Goal: Transaction & Acquisition: Purchase product/service

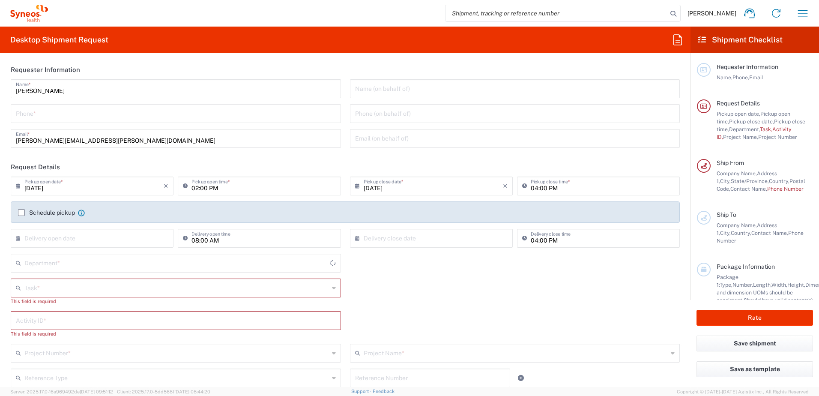
type input "[US_STATE]"
type input "[GEOGRAPHIC_DATA]"
click at [795, 14] on button "button" at bounding box center [802, 13] width 21 height 21
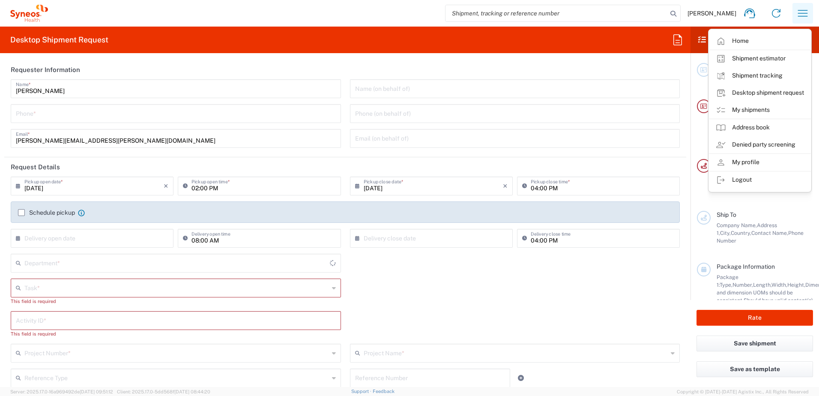
type input "Syneos Health, LLC-[GEOGRAPHIC_DATA] [GEOGRAPHIC_DATA] [GEOGRAPHIC_DATA]"
click at [753, 105] on link "My shipments" at bounding box center [760, 110] width 102 height 17
type input "4510"
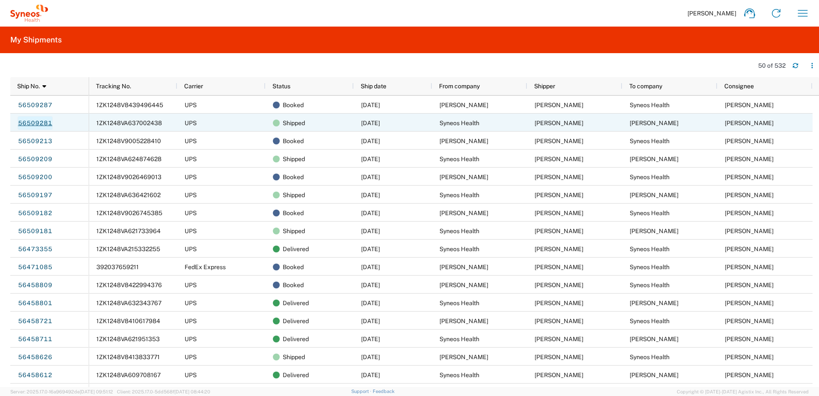
click at [36, 122] on link "56509281" at bounding box center [35, 123] width 35 height 14
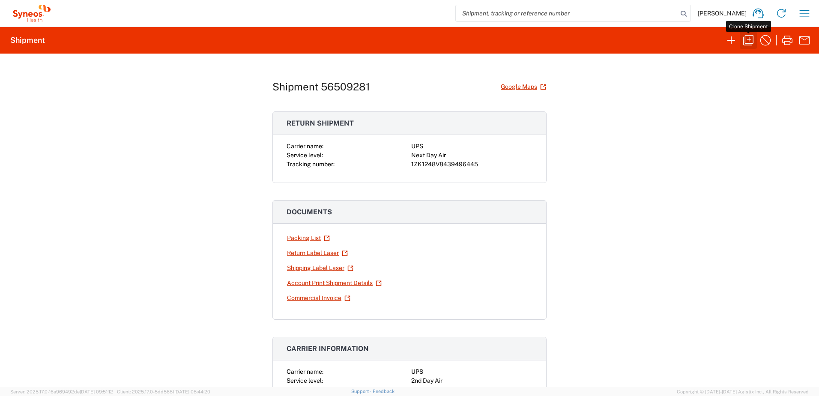
click at [753, 42] on icon "button" at bounding box center [748, 40] width 10 height 10
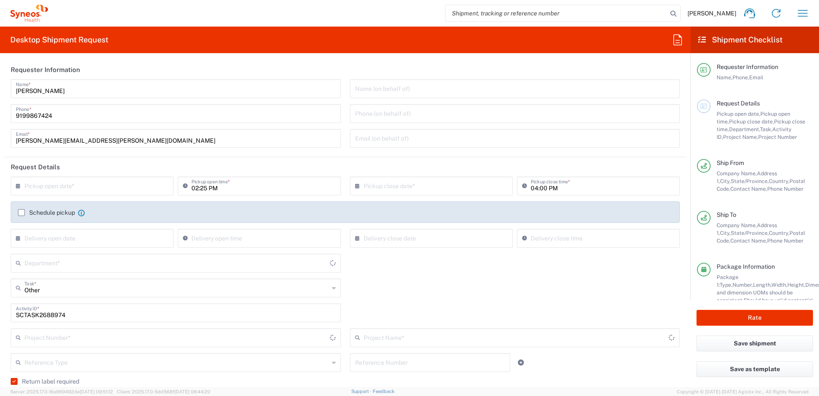
type input "[US_STATE]"
type input "4520 DEPARTMENTAL EXPENSE"
type input "Your Packaging"
type input "Next Day Air"
type input "4520 DEPARTMENTAL EXPENSE"
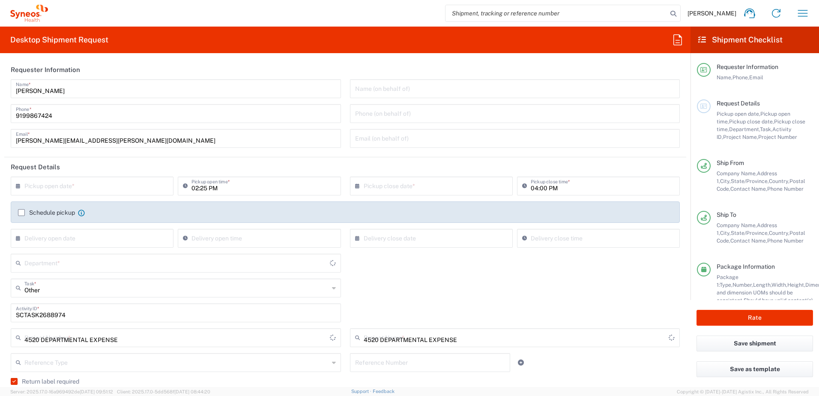
type input "4510"
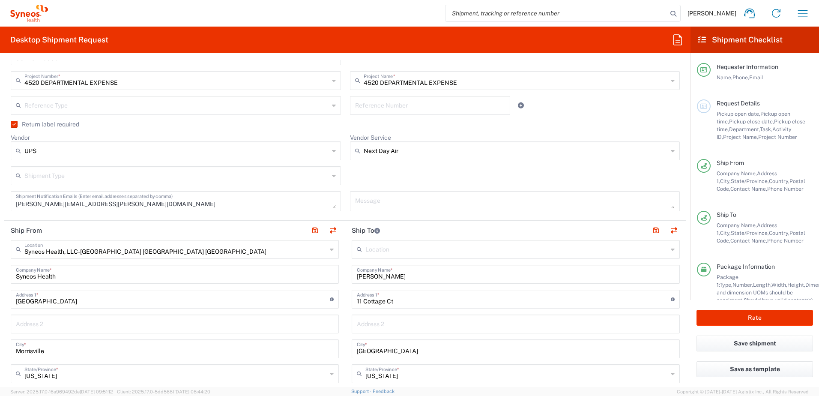
scroll to position [343, 0]
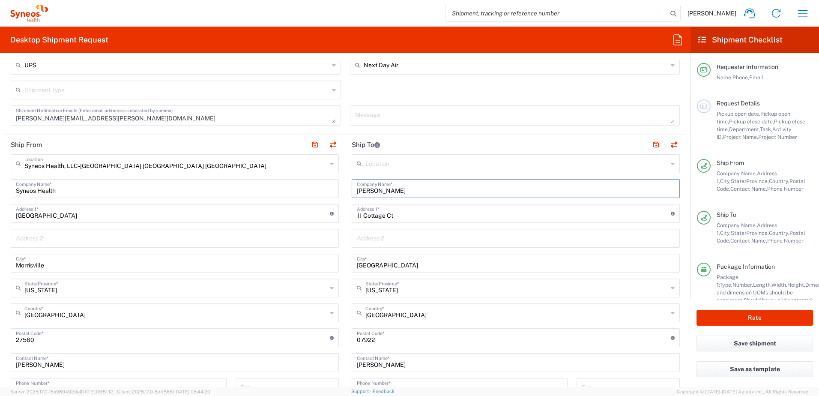
drag, startPoint x: 389, startPoint y: 191, endPoint x: 338, endPoint y: 186, distance: 52.0
click at [333, 185] on div "Ship From Syneos Health, LLC-[GEOGRAPHIC_DATA] [GEOGRAPHIC_DATA] [GEOGRAPHIC_DA…" at bounding box center [345, 326] width 682 height 382
paste input "y [PERSON_NAME]"
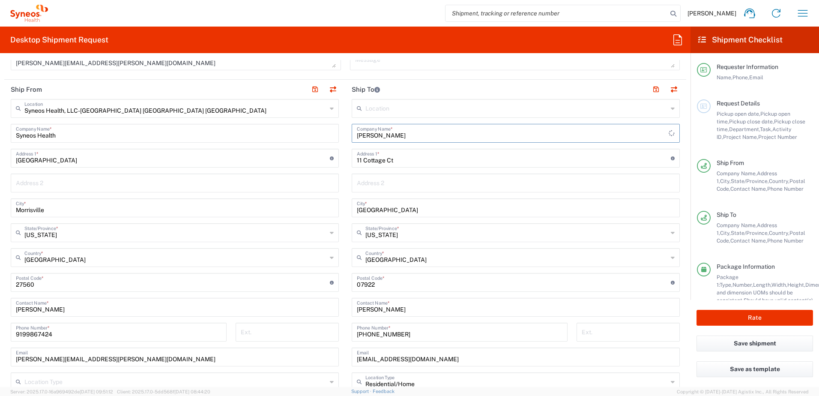
scroll to position [471, 0]
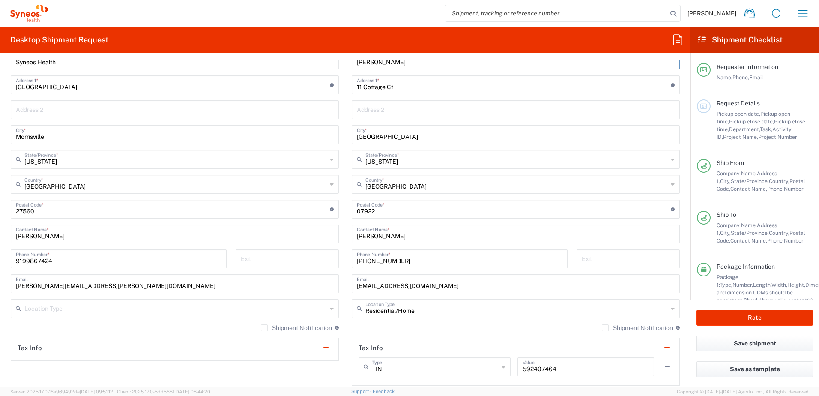
type input "[PERSON_NAME]"
drag, startPoint x: 392, startPoint y: 232, endPoint x: 314, endPoint y: 218, distance: 79.6
click at [313, 218] on div "Ship From Syneos Health, LLC-[GEOGRAPHIC_DATA] [GEOGRAPHIC_DATA] [GEOGRAPHIC_DA…" at bounding box center [345, 197] width 682 height 382
paste input "y [PERSON_NAME]"
type input "[PERSON_NAME]"
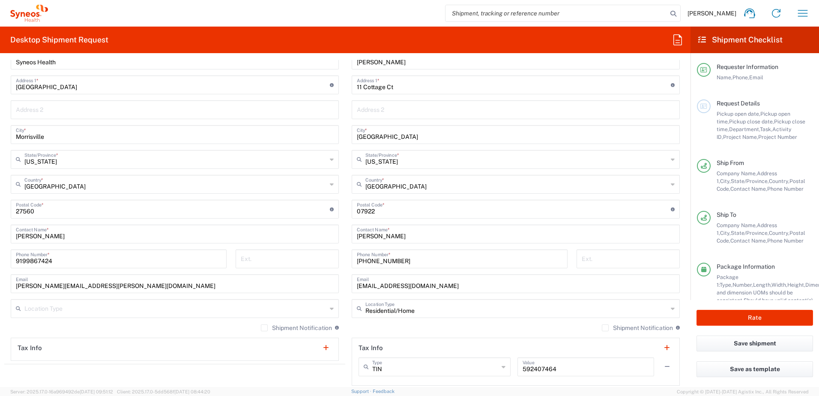
scroll to position [428, 0]
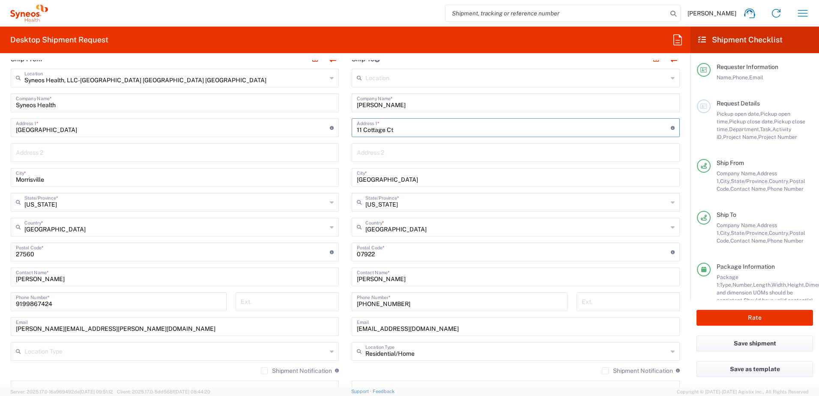
drag, startPoint x: 410, startPoint y: 128, endPoint x: 339, endPoint y: 124, distance: 70.8
click at [332, 125] on div "Ship From Syneos Health, LLC-[GEOGRAPHIC_DATA] [GEOGRAPHIC_DATA] [GEOGRAPHIC_DA…" at bounding box center [345, 240] width 682 height 382
paste input "0772 [GEOGRAPHIC_DATA][PERSON_NAME]"
type input "[STREET_ADDRESS][PERSON_NAME]"
drag, startPoint x: 414, startPoint y: 179, endPoint x: 335, endPoint y: 173, distance: 79.9
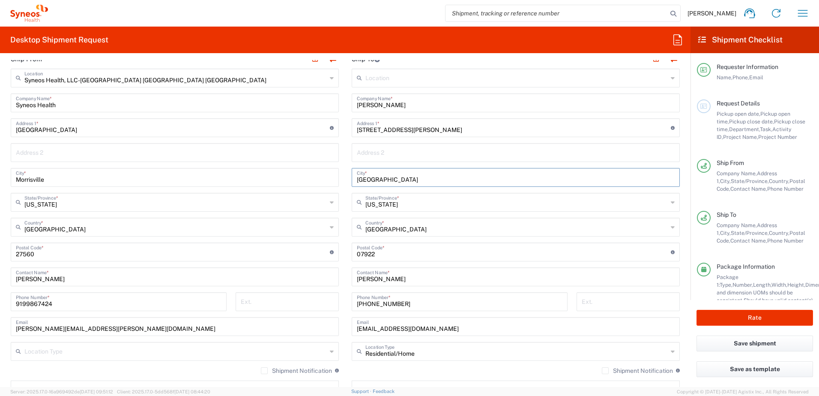
click at [335, 173] on div "Ship From Syneos Health, LLC-[GEOGRAPHIC_DATA] [GEOGRAPHIC_DATA] [GEOGRAPHIC_DA…" at bounding box center [345, 240] width 682 height 382
paste input "[PERSON_NAME]"
type input "[PERSON_NAME]"
click at [421, 201] on input "text" at bounding box center [516, 201] width 302 height 15
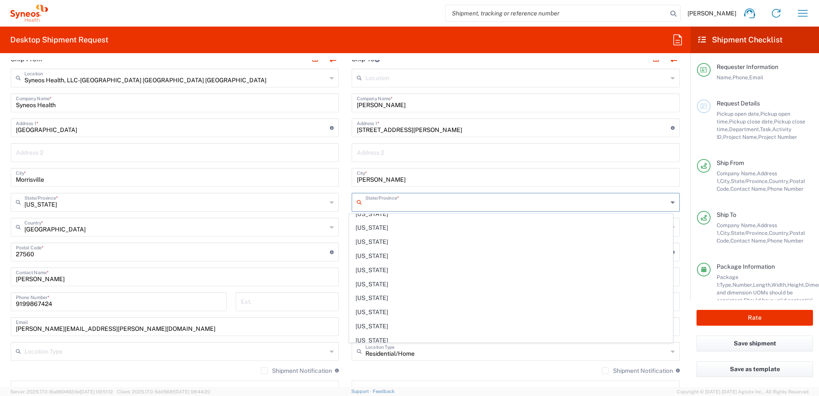
scroll to position [658, 0]
click at [361, 276] on span "[US_STATE]" at bounding box center [510, 278] width 323 height 13
type input "[US_STATE]"
drag, startPoint x: 379, startPoint y: 259, endPoint x: 386, endPoint y: 257, distance: 7.3
click at [379, 259] on div "Postal Code * Postal Code for [GEOGRAPHIC_DATA] should have the following forma…" at bounding box center [516, 251] width 328 height 19
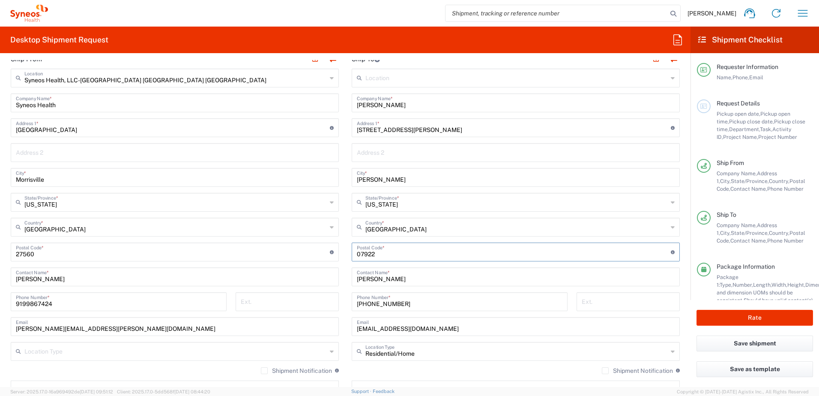
drag, startPoint x: 392, startPoint y: 254, endPoint x: 311, endPoint y: 243, distance: 81.7
click at [311, 243] on div "Ship From Syneos Health, LLC-[GEOGRAPHIC_DATA] [GEOGRAPHIC_DATA] [GEOGRAPHIC_DA…" at bounding box center [345, 240] width 682 height 382
paste input "20136"
type input "20136"
drag, startPoint x: 419, startPoint y: 330, endPoint x: 329, endPoint y: 326, distance: 90.5
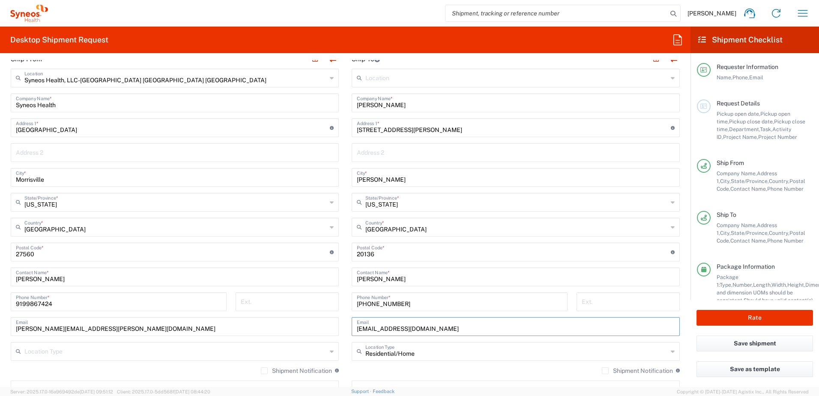
click at [329, 326] on div "Ship From Syneos Health, LLC-[GEOGRAPHIC_DATA] [GEOGRAPHIC_DATA] [GEOGRAPHIC_DA…" at bounding box center [345, 240] width 682 height 382
paste input "[EMAIL_ADDRESS][DOMAIN_NAME]"
type input "[EMAIL_ADDRESS][DOMAIN_NAME]"
drag, startPoint x: 406, startPoint y: 302, endPoint x: 331, endPoint y: 295, distance: 74.8
click at [330, 295] on div "Ship From Syneos Health, LLC-[GEOGRAPHIC_DATA] [GEOGRAPHIC_DATA] [GEOGRAPHIC_DA…" at bounding box center [345, 240] width 682 height 382
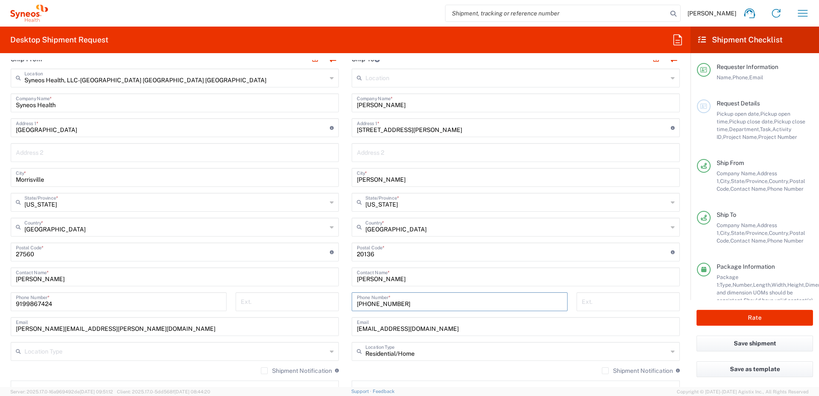
paste input "703) 7178104"
click at [369, 302] on input "703) 7178104" at bounding box center [460, 300] width 206 height 15
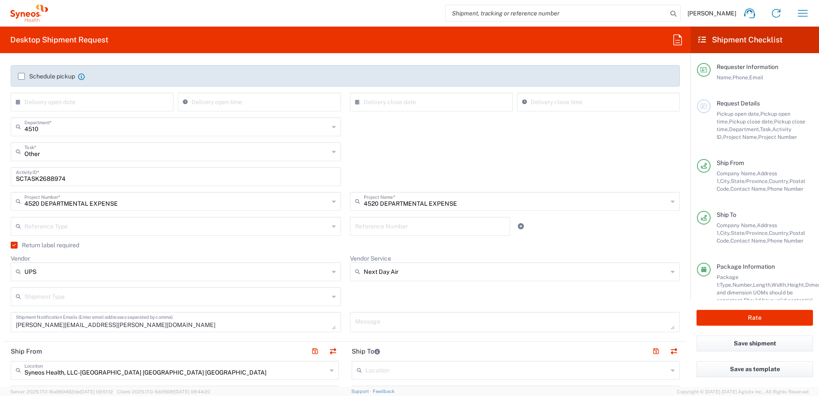
scroll to position [43, 0]
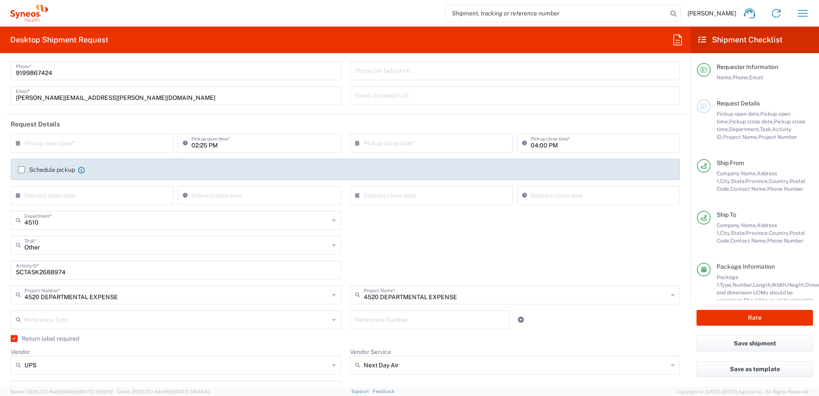
type input "7037178104"
drag, startPoint x: 75, startPoint y: 274, endPoint x: 10, endPoint y: 270, distance: 65.2
click at [10, 270] on div "SCTASK2688974 Activity ID *" at bounding box center [175, 272] width 339 height 25
paste input "9363"
type input "SCTASK2689363"
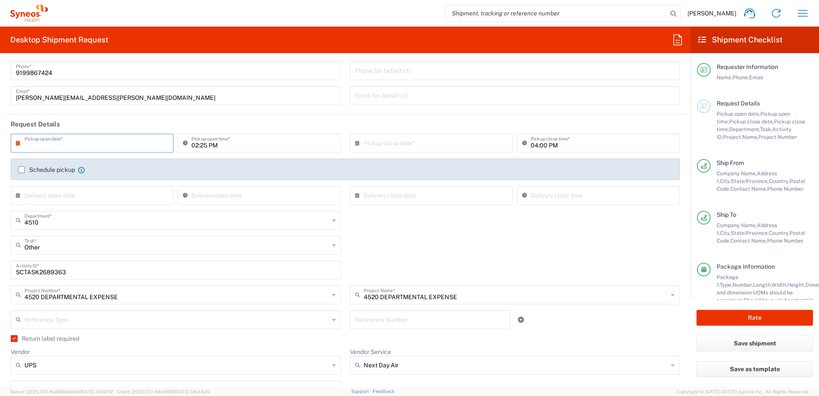
click at [114, 143] on input "text" at bounding box center [93, 142] width 139 height 15
click at [67, 217] on span "18" at bounding box center [69, 221] width 12 height 12
type input "[DATE]"
click at [428, 244] on div "Other Task * Other Break/Fix Inventory Transfer New Hire Refresh" at bounding box center [345, 248] width 678 height 25
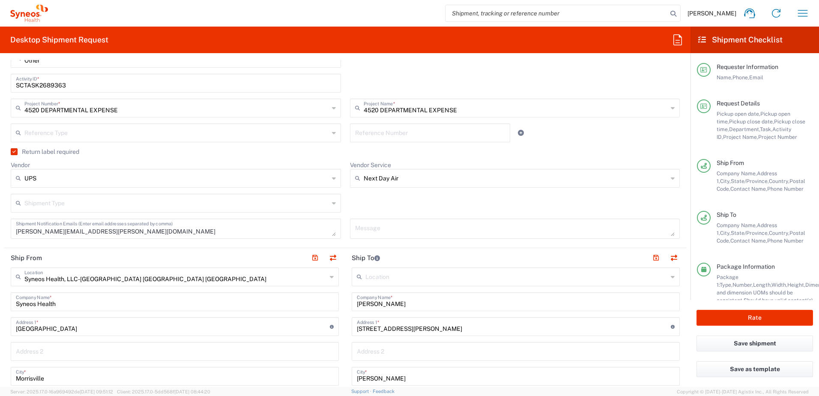
scroll to position [214, 0]
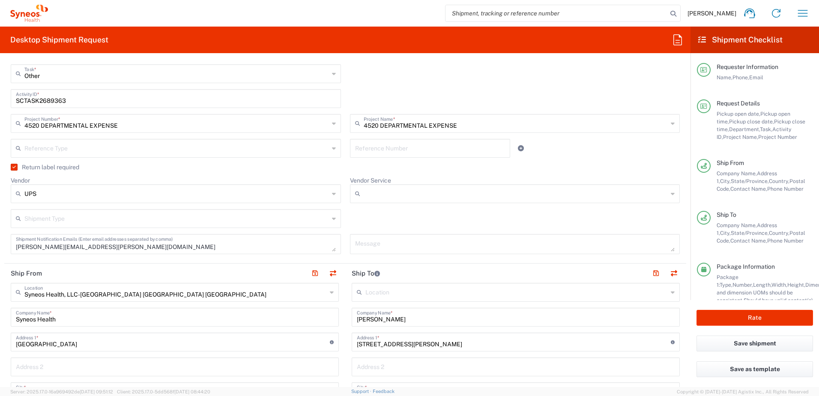
click at [379, 196] on input "Vendor Service" at bounding box center [516, 194] width 305 height 14
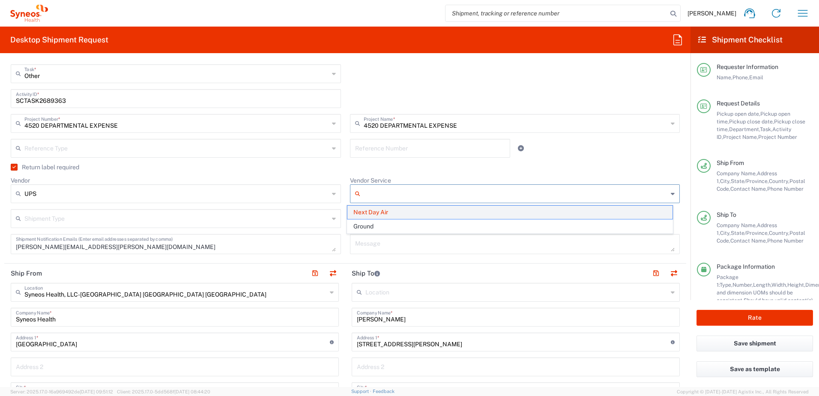
click at [375, 218] on span "Next Day Air" at bounding box center [509, 212] width 325 height 13
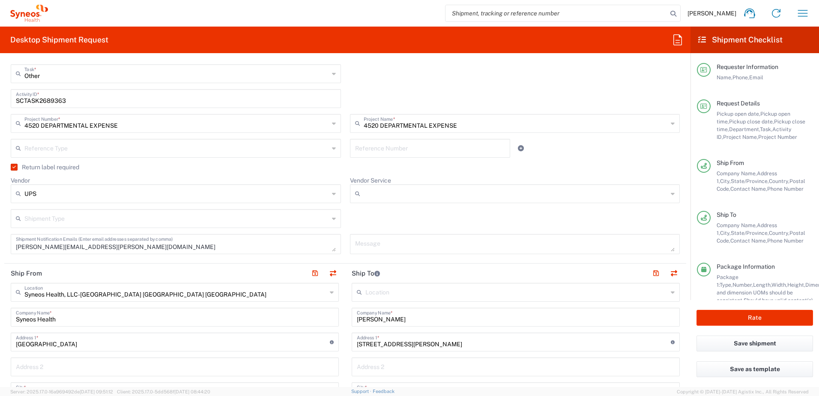
click at [382, 187] on input "Vendor Service" at bounding box center [516, 194] width 305 height 14
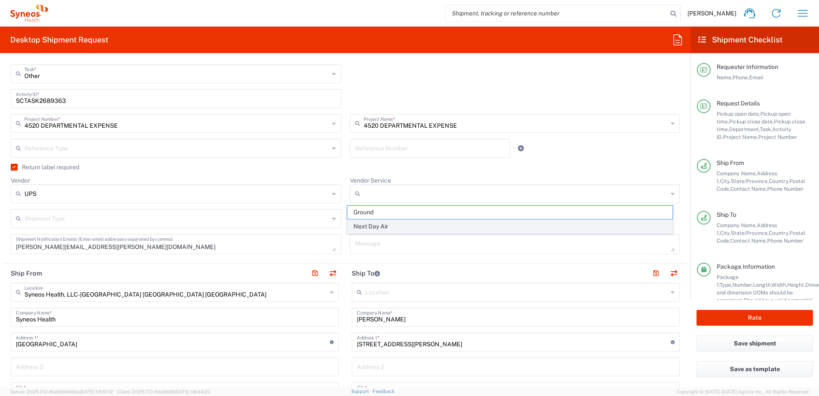
click at [389, 228] on span "Next Day Air" at bounding box center [509, 226] width 325 height 13
type input "Next Day Air"
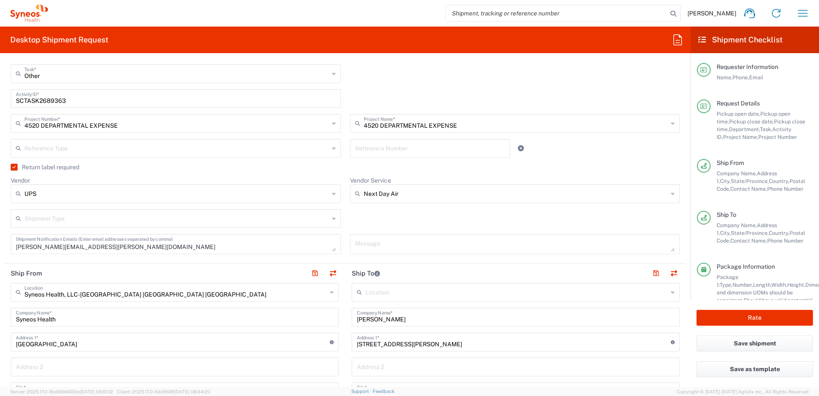
click at [368, 215] on div "Shipment Type Batch Regular" at bounding box center [345, 221] width 678 height 25
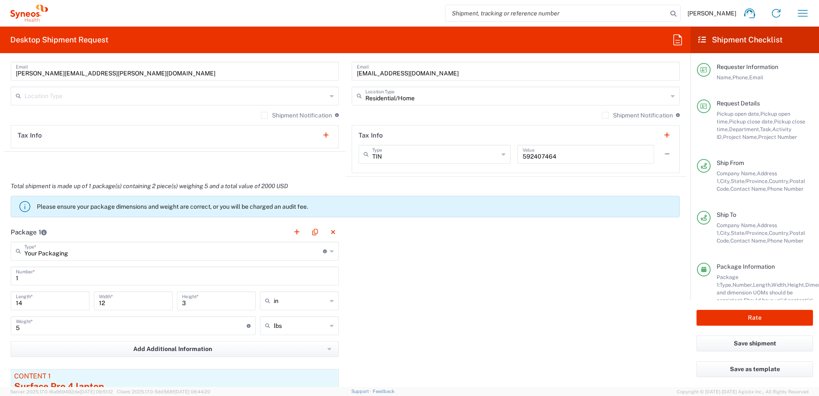
scroll to position [771, 0]
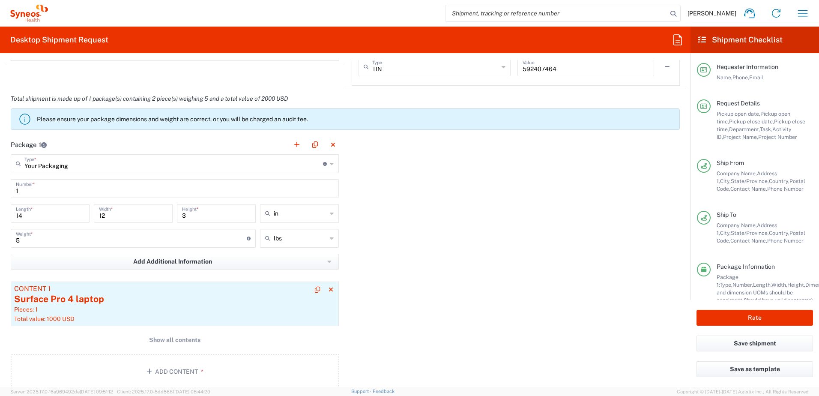
click at [160, 305] on div "Surface Pro 4 laptop" at bounding box center [174, 299] width 321 height 13
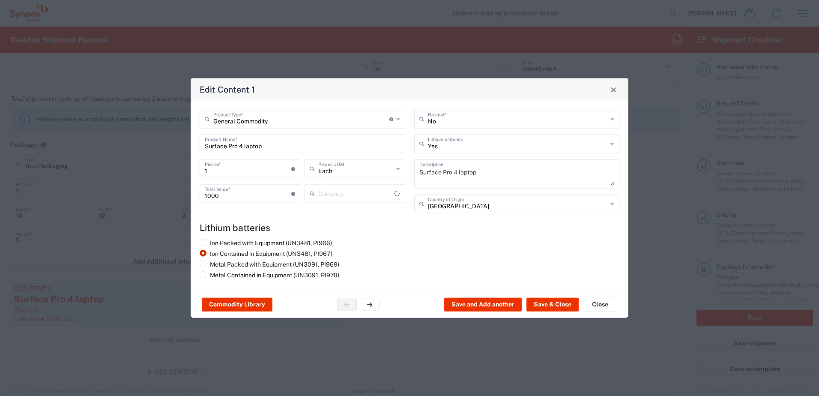
type input "US Dollar"
drag, startPoint x: 301, startPoint y: 148, endPoint x: 156, endPoint y: 147, distance: 144.8
click at [156, 147] on div "Edit Content 1 General Commodity Product Type * Document: Paper document genera…" at bounding box center [409, 198] width 819 height 396
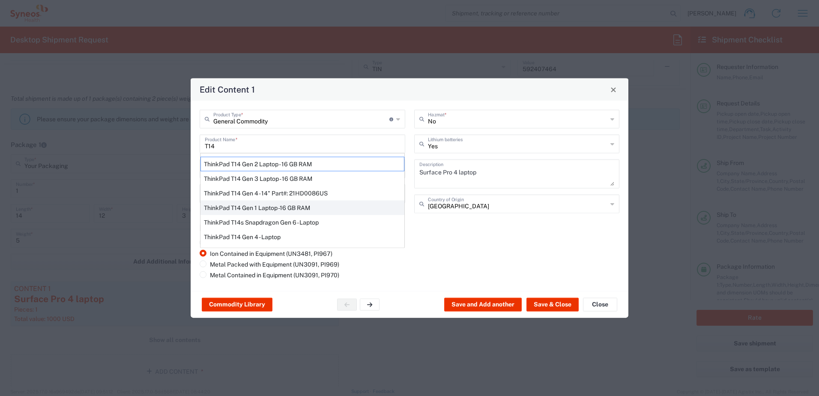
click at [263, 209] on div "ThinkPad T14 Gen 1 Laptop -16 GB RAM" at bounding box center [302, 207] width 204 height 15
type input "ThinkPad T14 Gen 1 Laptop -16 GB RAM"
type textarea "Intel Core i5-10210U- 14"- 512 GB SSD"
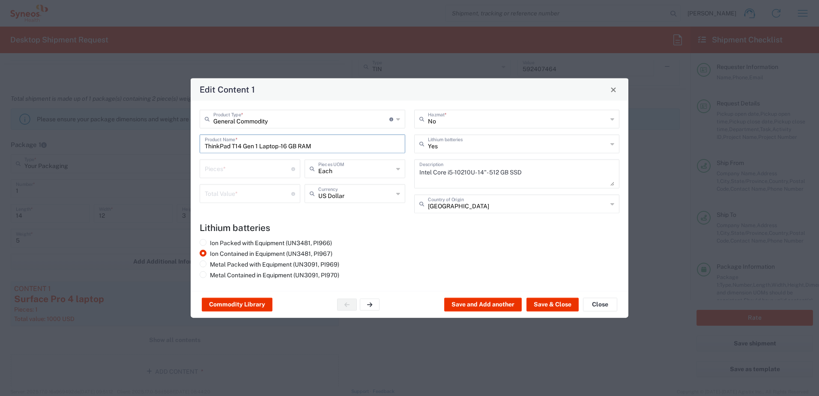
click at [244, 175] on input "number" at bounding box center [248, 168] width 87 height 15
type input "1"
click at [239, 185] on div "Total Value * Total value of all the pieces" at bounding box center [250, 193] width 101 height 19
type input "500"
click at [550, 312] on div "Commodity Library Save and Add another Save & Close Close" at bounding box center [410, 304] width 438 height 27
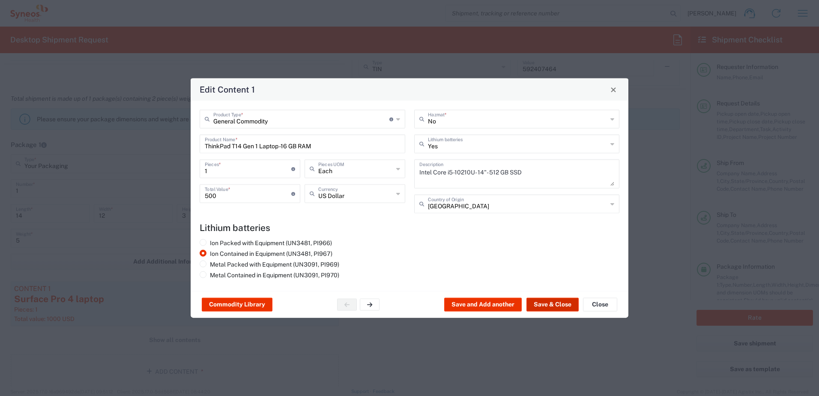
click at [549, 306] on button "Save & Close" at bounding box center [552, 305] width 52 height 14
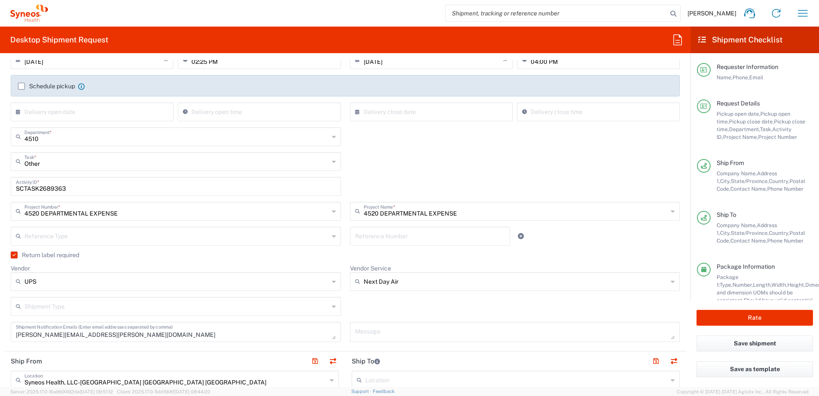
scroll to position [128, 0]
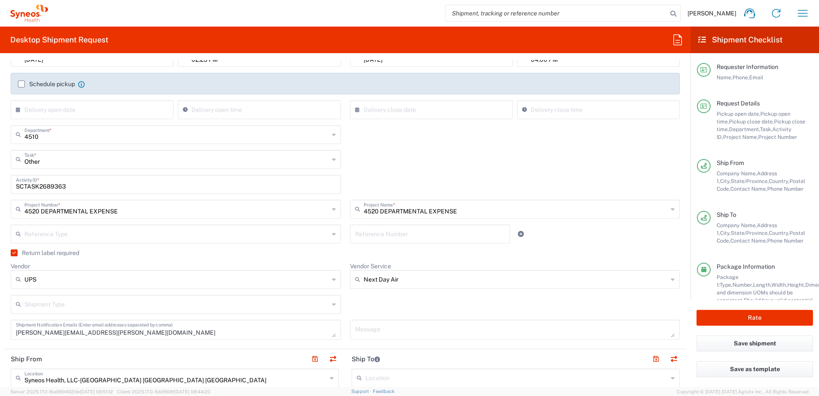
click at [430, 275] on input "Next Day Air" at bounding box center [516, 279] width 305 height 14
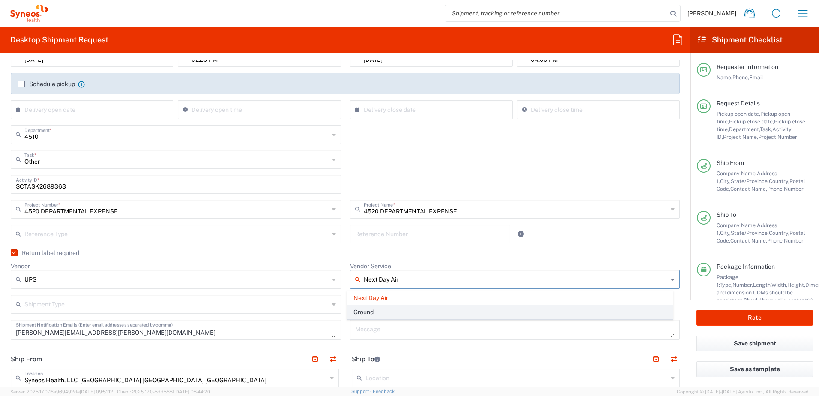
click at [395, 309] on span "Ground" at bounding box center [509, 311] width 325 height 13
type input "Ground"
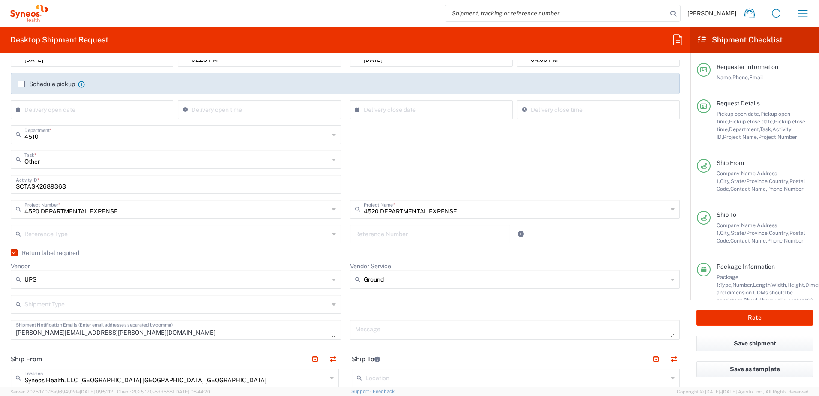
click at [432, 259] on div "Return label required" at bounding box center [345, 255] width 669 height 13
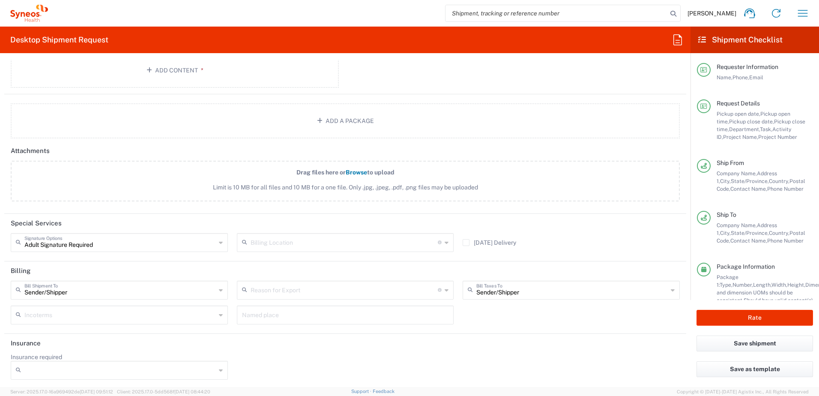
scroll to position [1074, 0]
click at [732, 311] on button "Rate" at bounding box center [754, 318] width 116 height 16
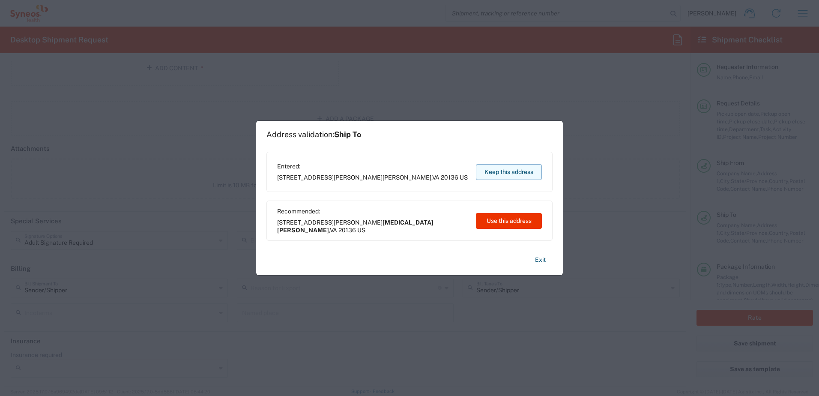
click at [522, 173] on button "Keep this address" at bounding box center [509, 172] width 66 height 16
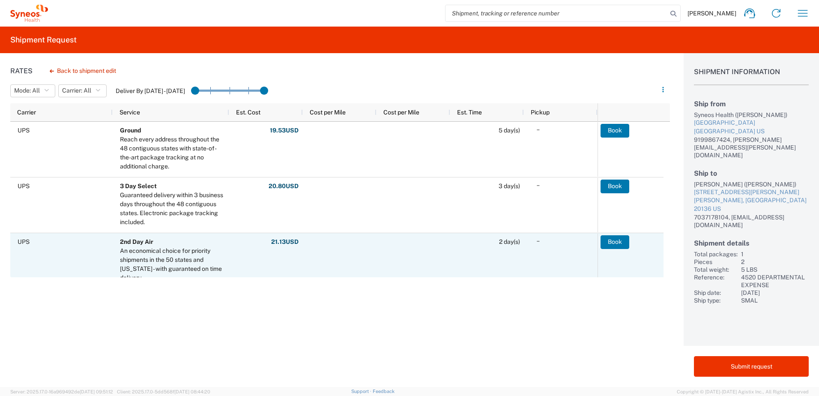
click at [432, 272] on div at bounding box center [413, 260] width 74 height 55
click at [611, 240] on button "Book" at bounding box center [615, 242] width 29 height 14
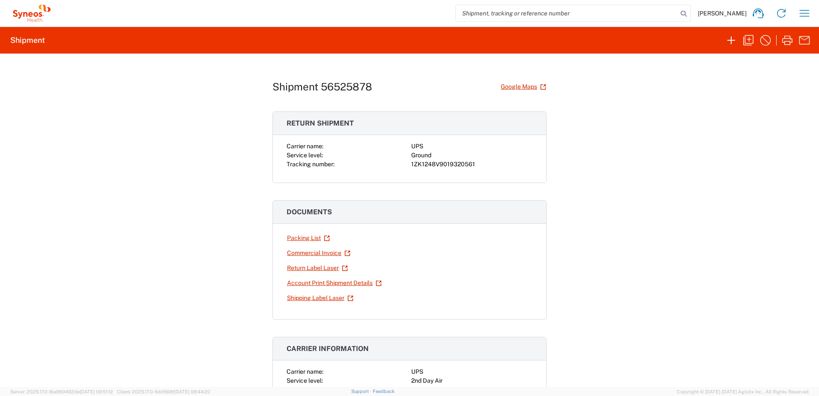
click at [445, 162] on div "1ZK1248V9019320561" at bounding box center [471, 164] width 121 height 9
copy div "1ZK1248V9019320561"
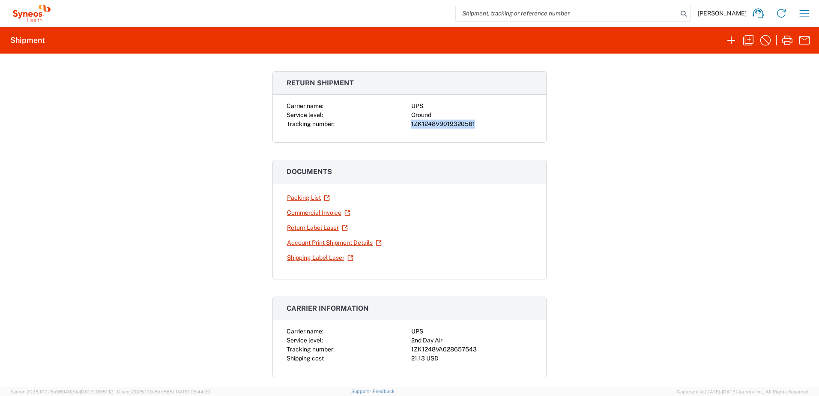
scroll to position [86, 0]
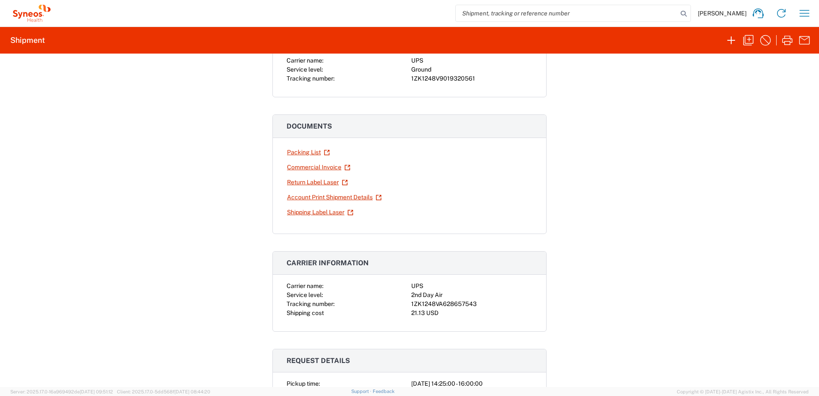
click at [436, 301] on div "1ZK1248VA628657543" at bounding box center [471, 303] width 121 height 9
copy div "1ZK1248VA628657543"
click at [807, 9] on icon "button" at bounding box center [805, 13] width 14 height 14
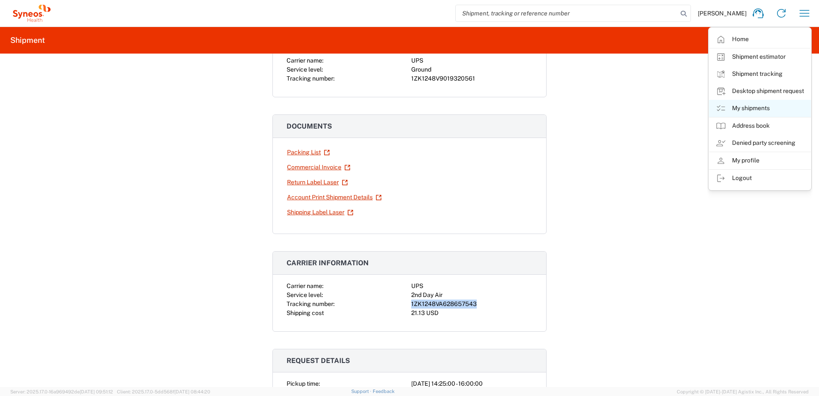
click at [760, 104] on link "My shipments" at bounding box center [760, 108] width 102 height 17
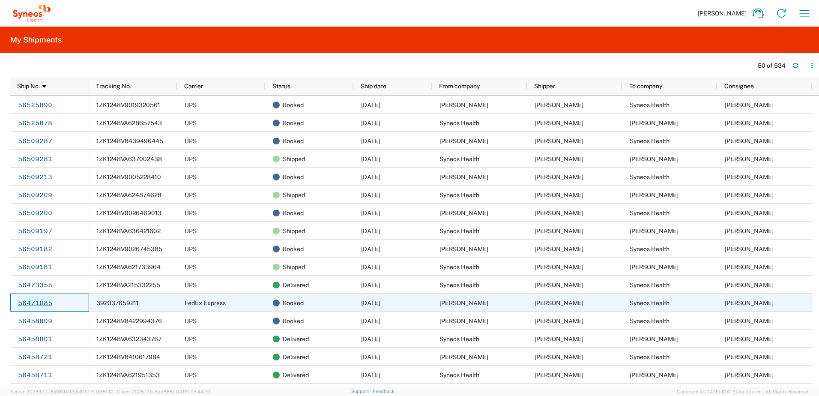
click at [36, 301] on link "56471085" at bounding box center [35, 303] width 35 height 14
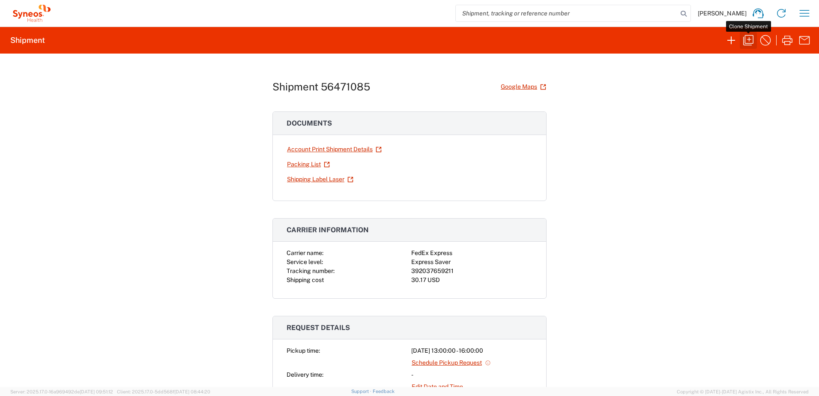
click at [752, 44] on icon "button" at bounding box center [748, 40] width 14 height 14
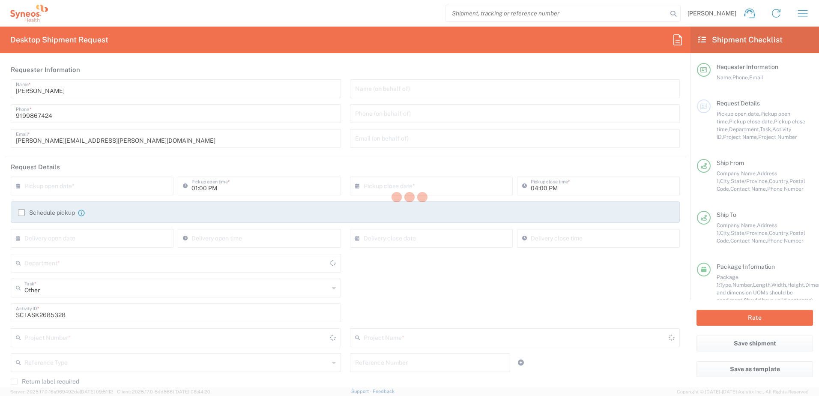
type input "[US_STATE]"
type input "4520 DEPARTMENTAL EXPENSE"
type input "Your Packaging"
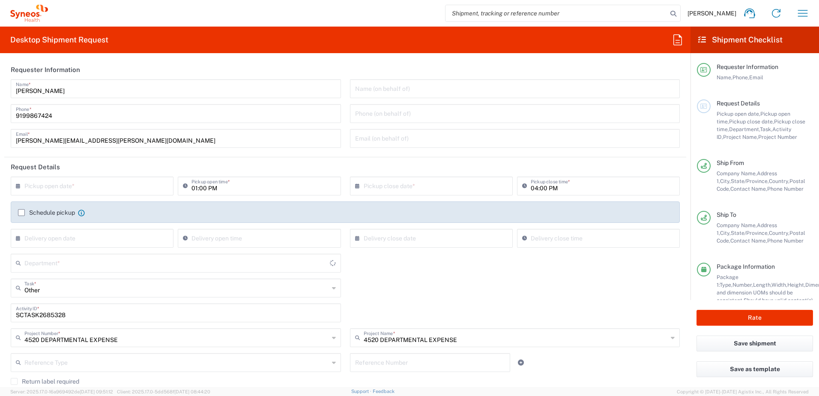
type input "4510"
click at [65, 188] on input "text" at bounding box center [93, 185] width 139 height 15
click at [68, 265] on span "18" at bounding box center [69, 263] width 12 height 12
type input "[DATE]"
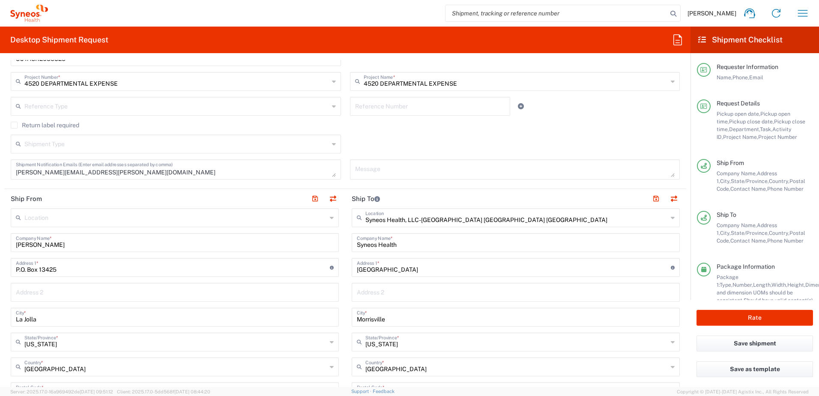
scroll to position [257, 0]
click at [331, 198] on button "button" at bounding box center [333, 198] width 12 height 12
type input "Syneos Health, LLC-[GEOGRAPHIC_DATA] [GEOGRAPHIC_DATA] [GEOGRAPHIC_DATA]"
type input "Syneos Health"
type input "[GEOGRAPHIC_DATA]"
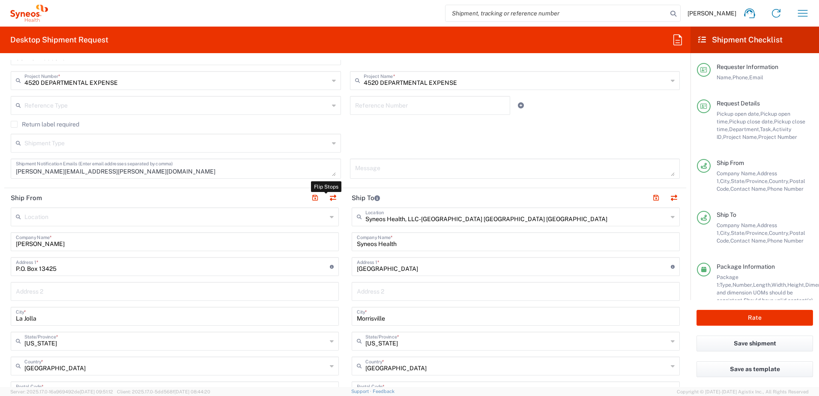
type input "Morrisville"
type input "[US_STATE]"
type input "27560"
type input "[PERSON_NAME]"
type input "9199867424"
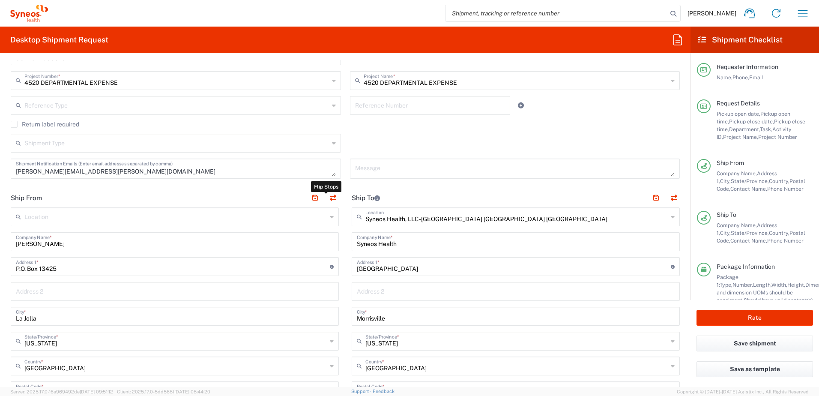
type input "[PERSON_NAME][EMAIL_ADDRESS][PERSON_NAME][DOMAIN_NAME]"
type input "[PERSON_NAME]"
type input "P.O. Box 13425"
type input "La Jolla"
type input "[US_STATE]"
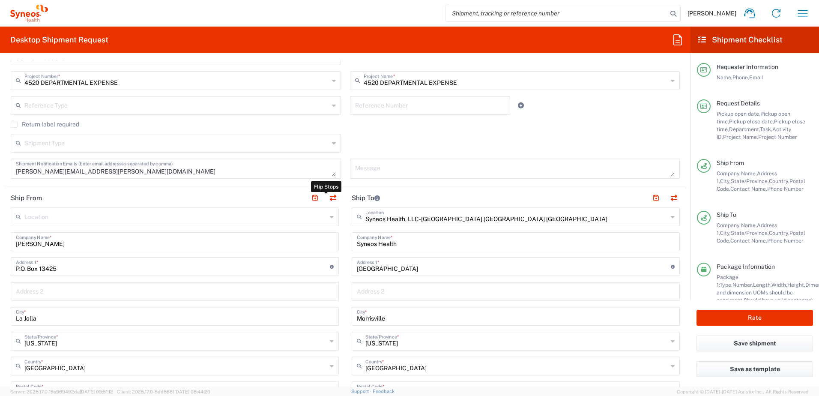
type input "92039"
type input "[PERSON_NAME]"
type input "8582438672"
type input "[EMAIL_ADDRESS][DOMAIN_NAME]"
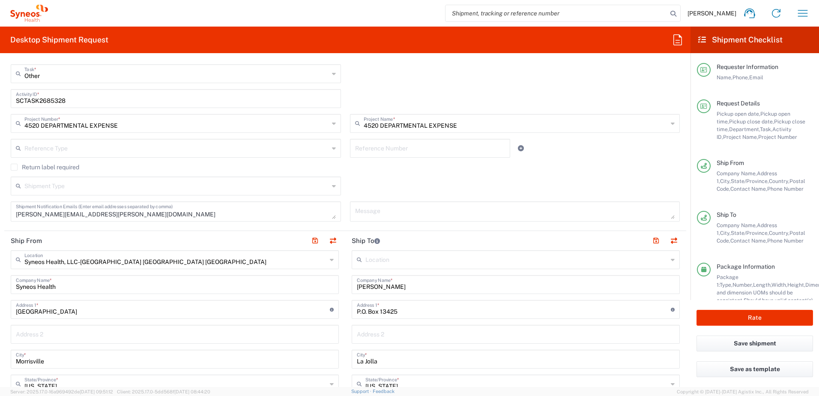
scroll to position [86, 0]
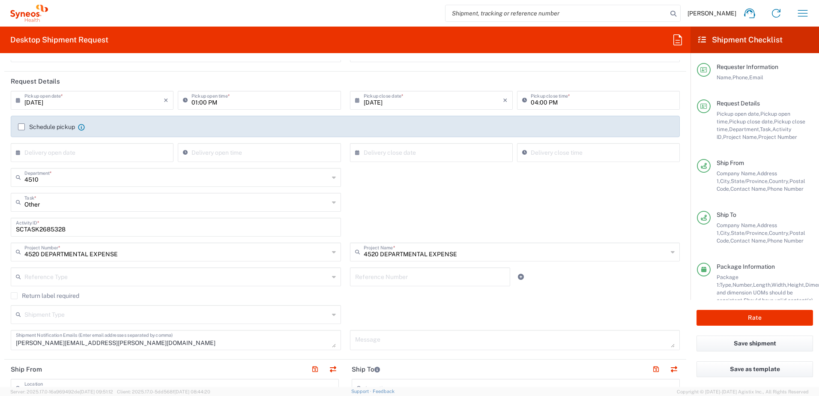
click at [40, 295] on label "Return label required" at bounding box center [45, 295] width 69 height 7
click at [14, 296] on input "Return label required" at bounding box center [14, 296] width 0 height 0
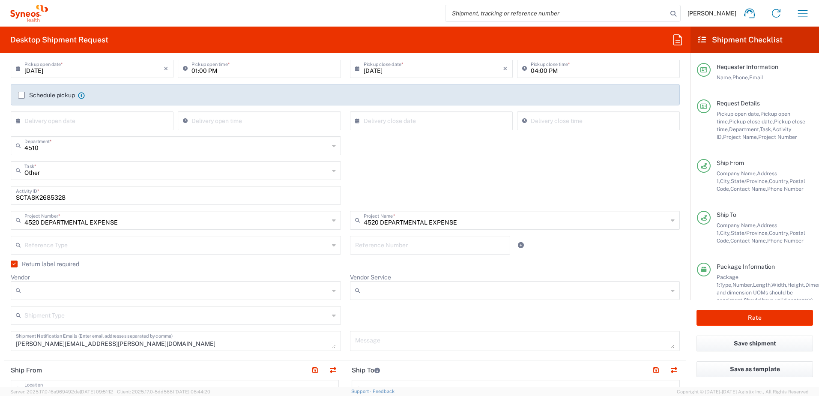
scroll to position [171, 0]
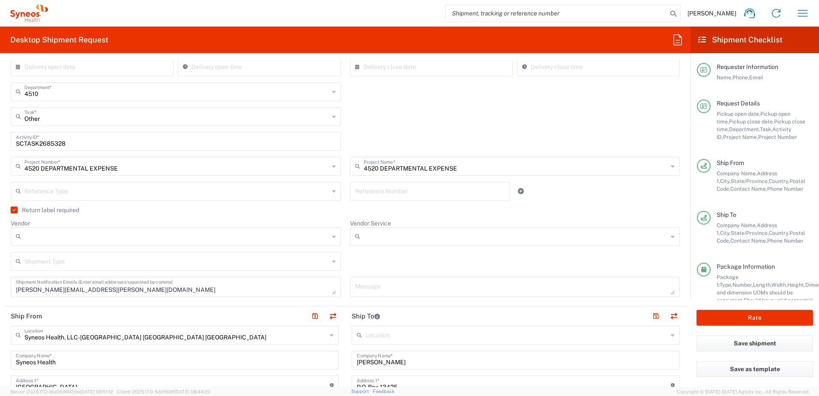
click at [137, 234] on input "Vendor" at bounding box center [176, 237] width 305 height 14
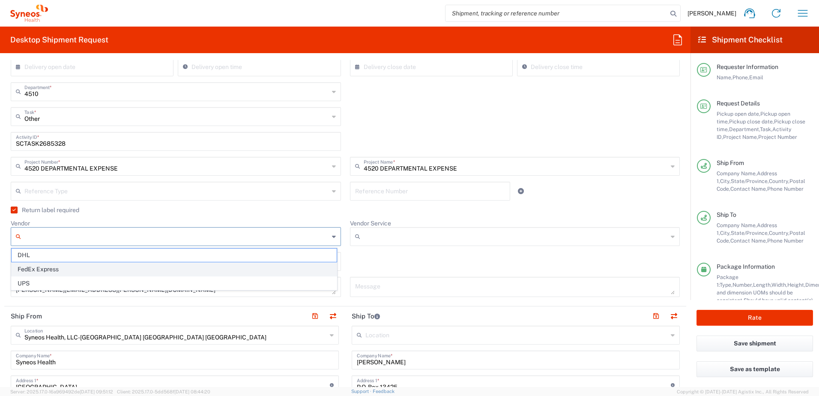
click at [45, 266] on span "FedEx Express" at bounding box center [174, 269] width 325 height 13
type input "FedEx Express"
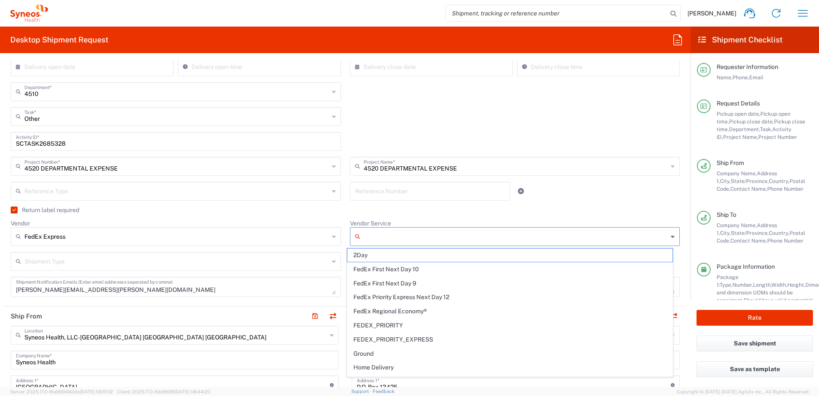
click at [377, 233] on input "Vendor Service" at bounding box center [516, 237] width 305 height 14
click at [378, 233] on input "Vendor Service" at bounding box center [516, 237] width 305 height 14
click at [338, 203] on div "Reference Type Account Type Activity ID Airline Appointment Number ASN Batch Re…" at bounding box center [175, 194] width 339 height 25
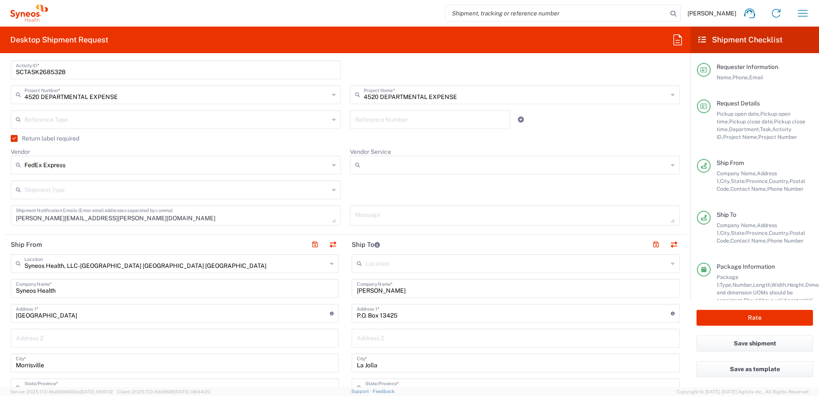
scroll to position [214, 0]
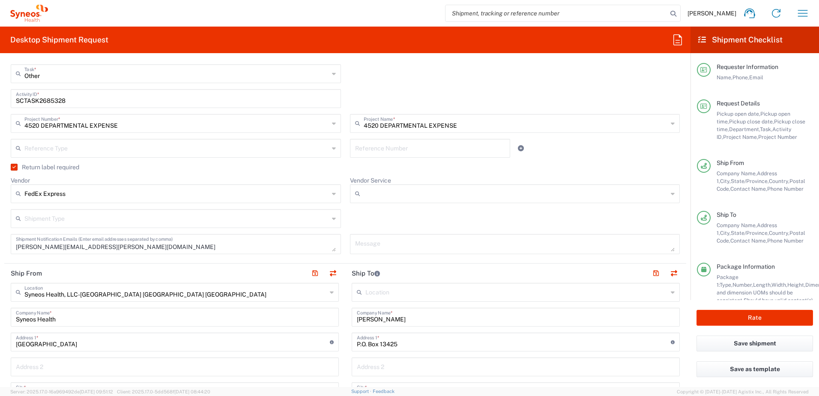
click at [397, 190] on input "Vendor Service" at bounding box center [516, 194] width 305 height 14
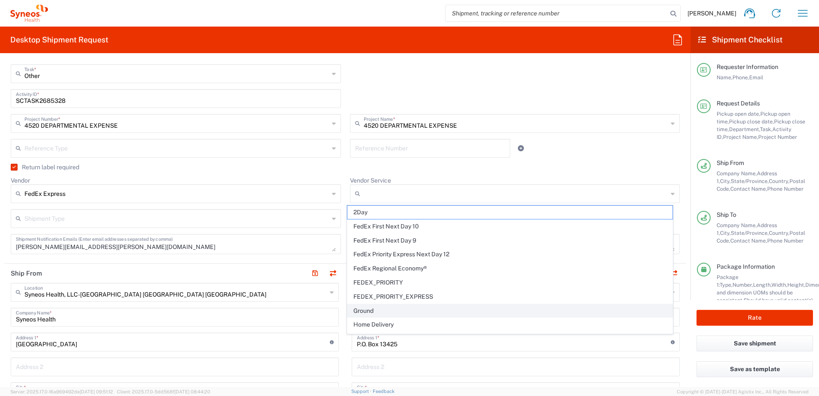
click at [383, 307] on span "Ground" at bounding box center [509, 310] width 325 height 13
type input "Ground"
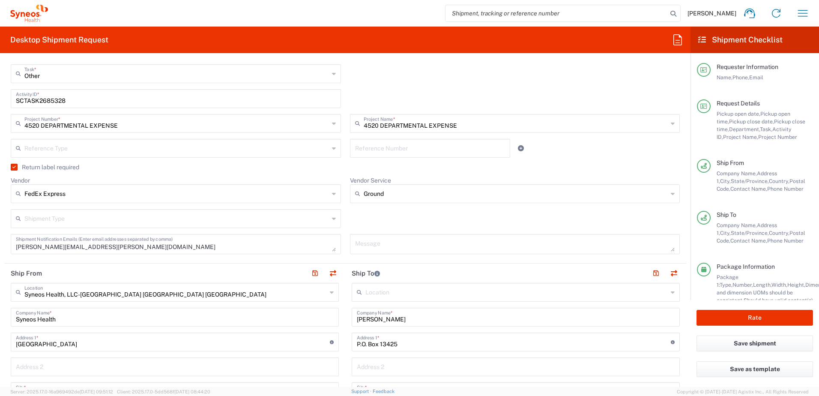
click at [407, 219] on div "Shipment Type Batch Regular" at bounding box center [345, 221] width 678 height 25
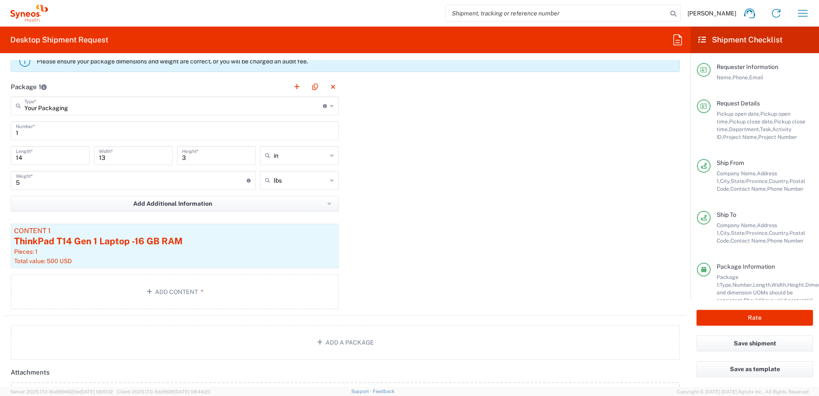
scroll to position [753, 0]
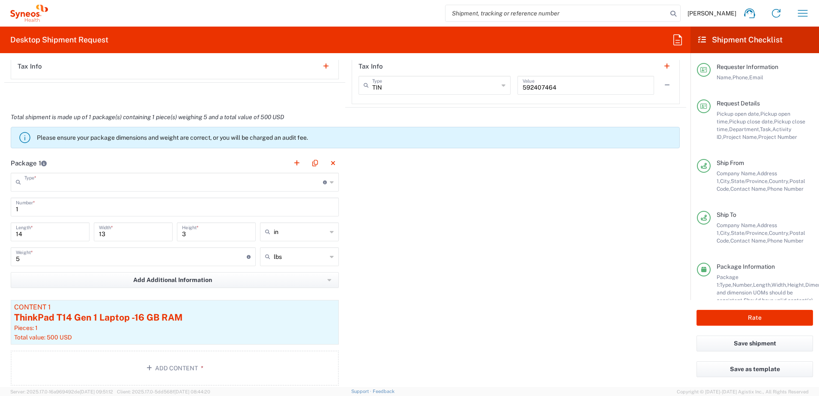
click at [145, 186] on input "text" at bounding box center [173, 181] width 299 height 15
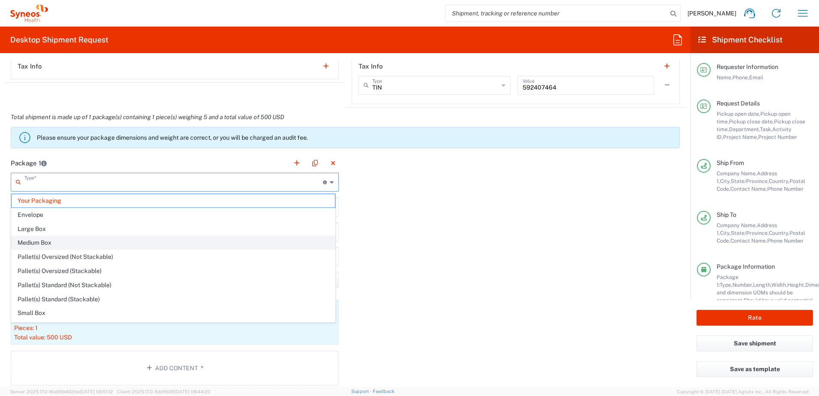
click at [115, 243] on span "Medium Box" at bounding box center [173, 242] width 323 height 13
type input "Medium Box"
type input "13"
type input "11.5"
type input "2.5"
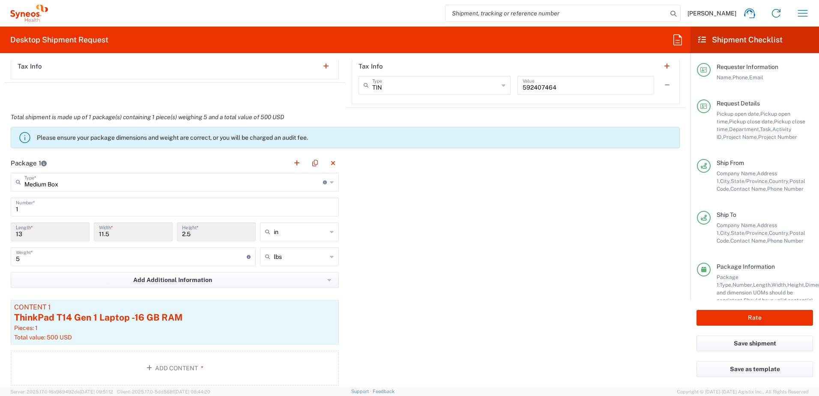
click at [114, 182] on input "Medium Box" at bounding box center [173, 181] width 299 height 15
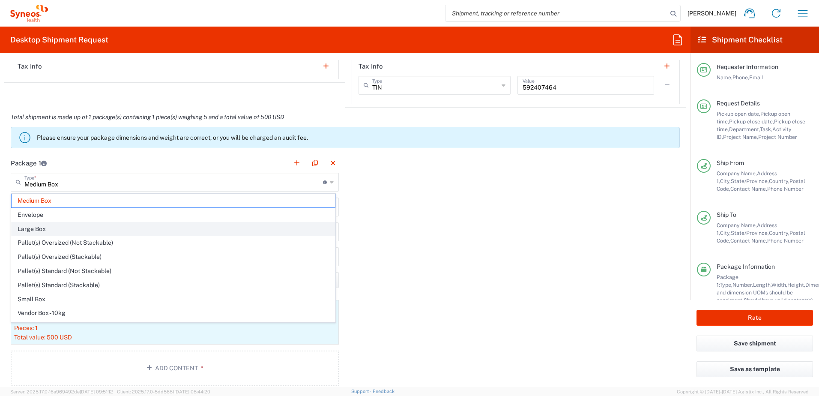
click at [84, 226] on span "Large Box" at bounding box center [173, 228] width 323 height 13
type input "Large Box"
type input "17.5"
type input "12.5"
type input "3"
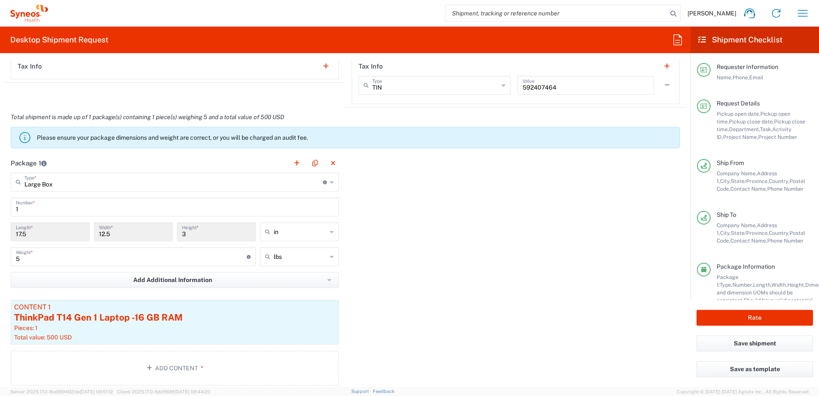
click at [114, 186] on input "Large Box" at bounding box center [173, 181] width 299 height 15
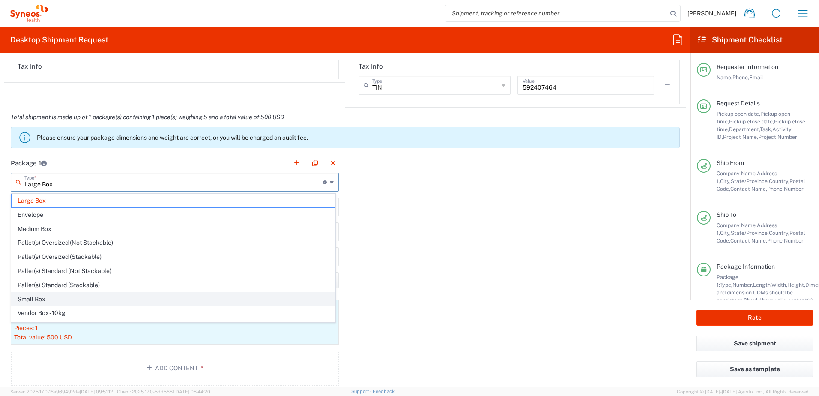
scroll to position [26, 0]
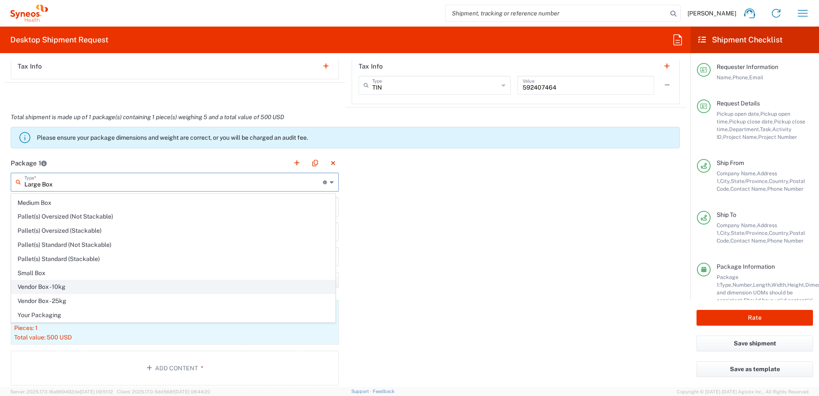
click at [81, 288] on span "Vendor Box - 10kg" at bounding box center [173, 286] width 323 height 13
type input "Vendor Box - 10kg"
type input "16.34"
type input "13.39"
type input "10.63"
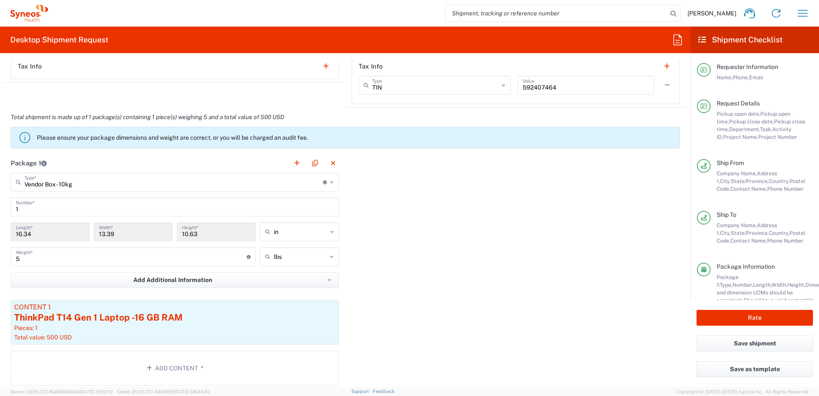
click at [92, 179] on input "Vendor Box - 10kg" at bounding box center [173, 181] width 299 height 15
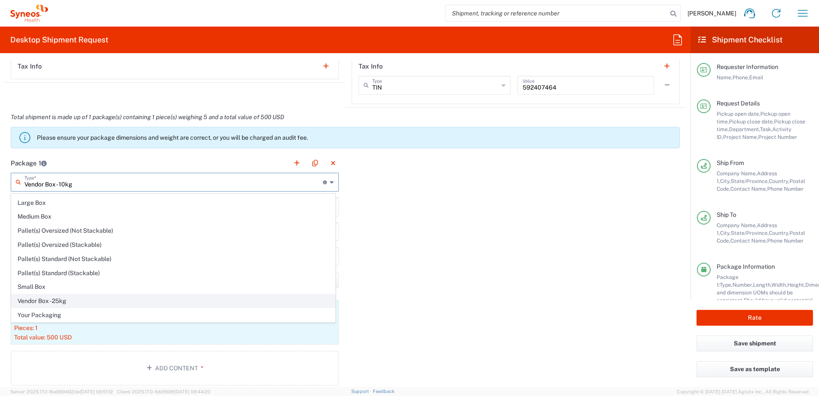
click at [71, 299] on span "Vendor Box - 25kg" at bounding box center [173, 300] width 323 height 13
type input "Vendor Box - 25kg"
type input "22.05"
type input "17.32"
type input "13.78"
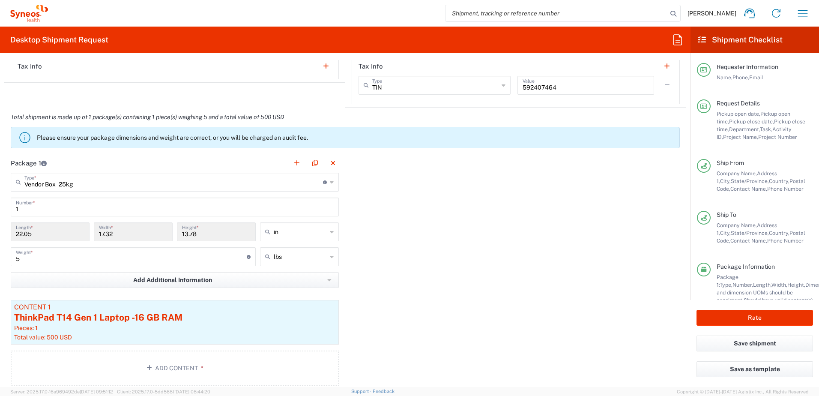
click at [100, 172] on header "Package 1" at bounding box center [174, 162] width 341 height 19
click at [93, 175] on input "Vendor Box - 25kg" at bounding box center [173, 181] width 299 height 15
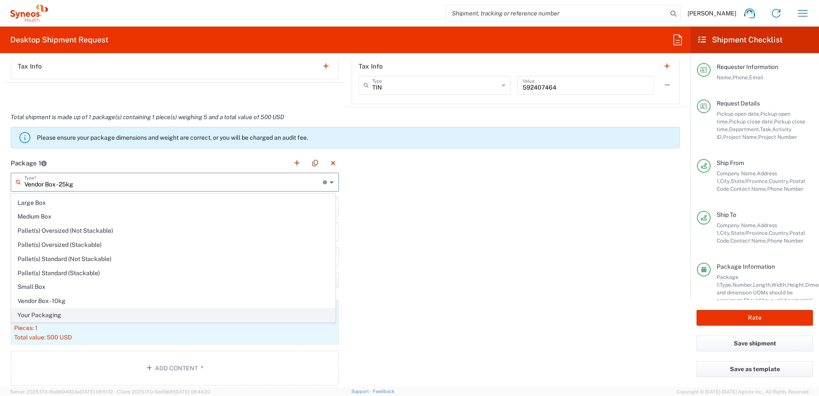
click at [58, 311] on span "Your Packaging" at bounding box center [173, 314] width 323 height 13
type input "Your Packaging"
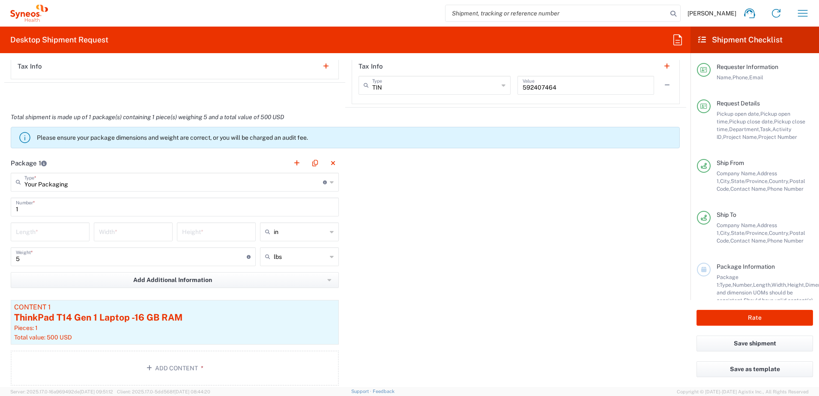
click at [56, 228] on input "number" at bounding box center [50, 231] width 69 height 15
type input "20"
type input "16"
type input "5"
click at [446, 265] on div "Package 1 Your Packaging Type * Material used to package goods Vendor Box - 25k…" at bounding box center [345, 272] width 682 height 239
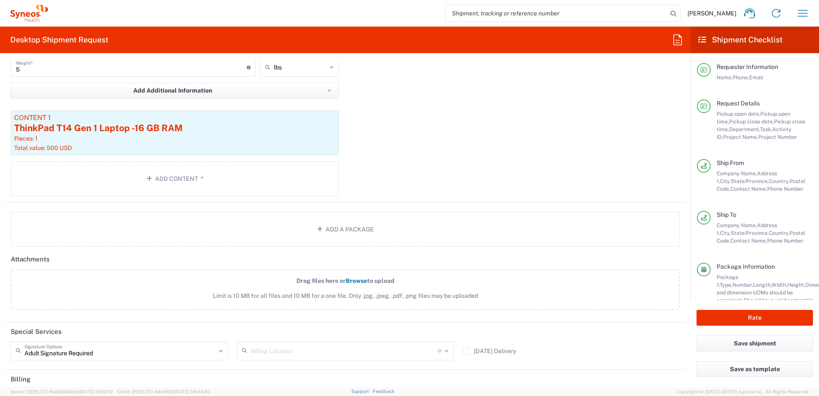
scroll to position [942, 0]
click at [739, 319] on button "Rate" at bounding box center [754, 318] width 116 height 16
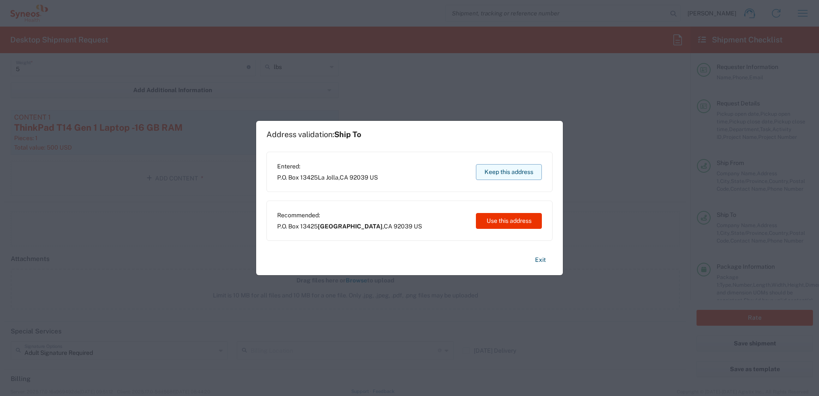
click at [518, 172] on button "Keep this address" at bounding box center [509, 172] width 66 height 16
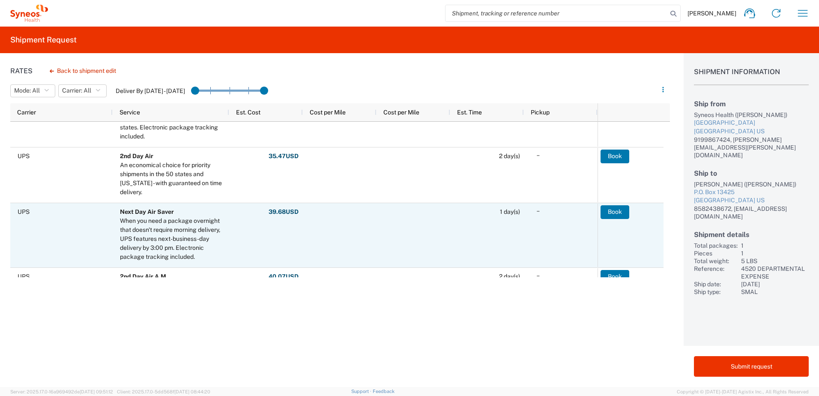
scroll to position [43, 0]
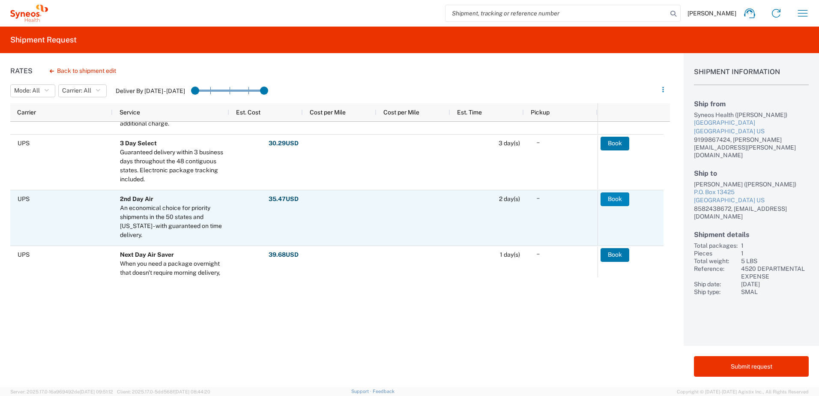
click at [624, 197] on button "Book" at bounding box center [614, 199] width 29 height 14
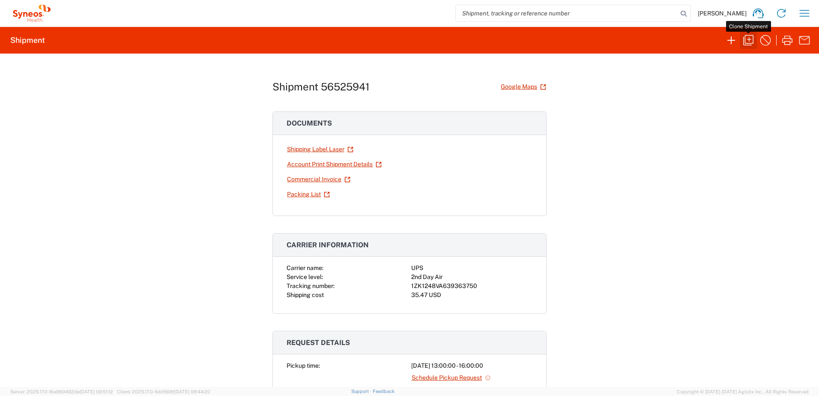
click at [749, 39] on icon "button" at bounding box center [748, 40] width 10 height 10
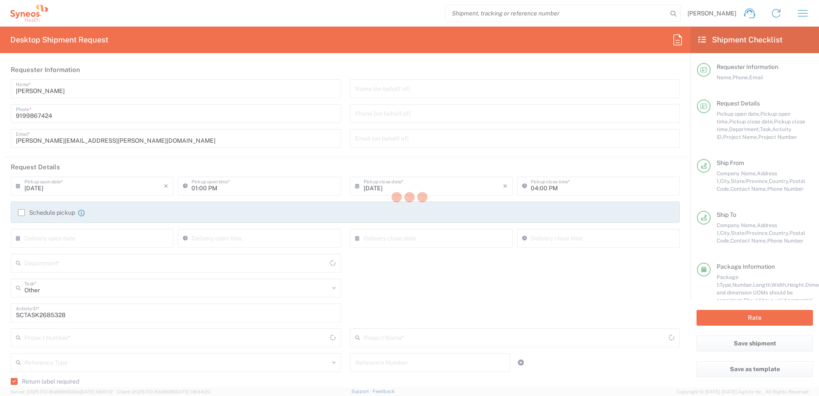
type input "4520 DEPARTMENTAL EXPENSE"
type input "[US_STATE]"
type input "Ground"
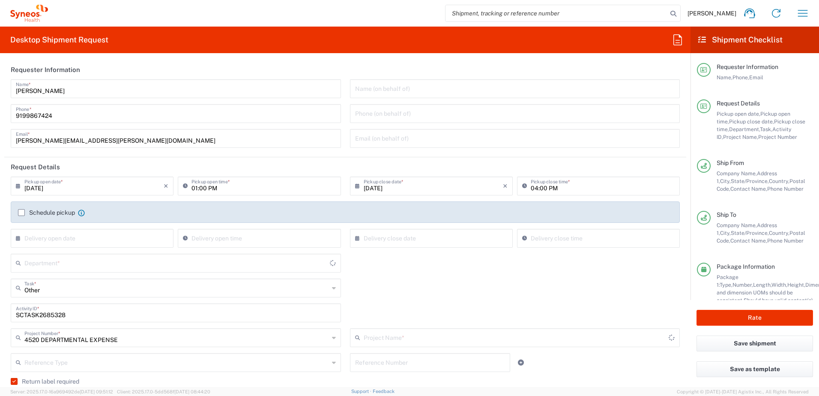
type input "Your Packaging"
type input "4520 DEPARTMENTAL EXPENSE"
type input "4510"
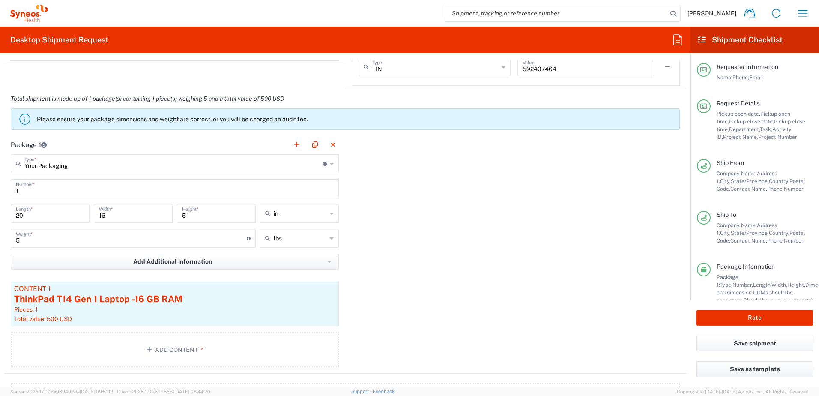
scroll to position [814, 0]
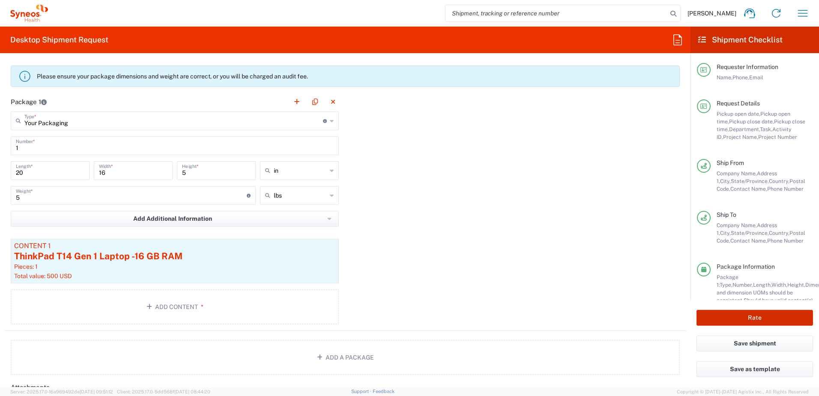
click at [762, 319] on button "Rate" at bounding box center [754, 318] width 116 height 16
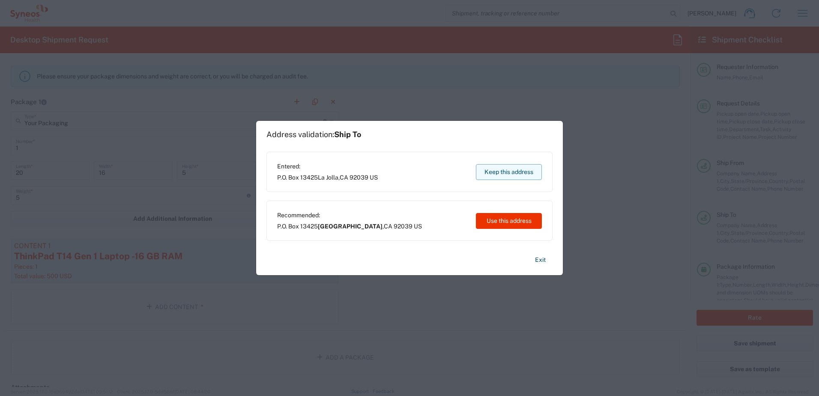
click at [513, 168] on button "Keep this address" at bounding box center [509, 172] width 66 height 16
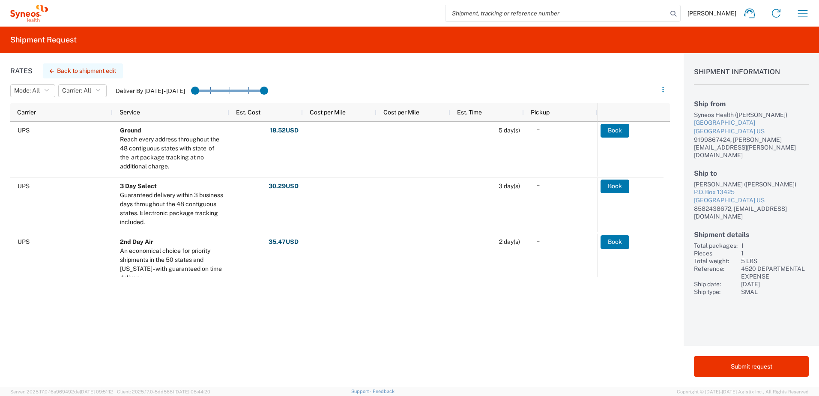
click at [85, 64] on button "Back to shipment edit" at bounding box center [83, 70] width 80 height 15
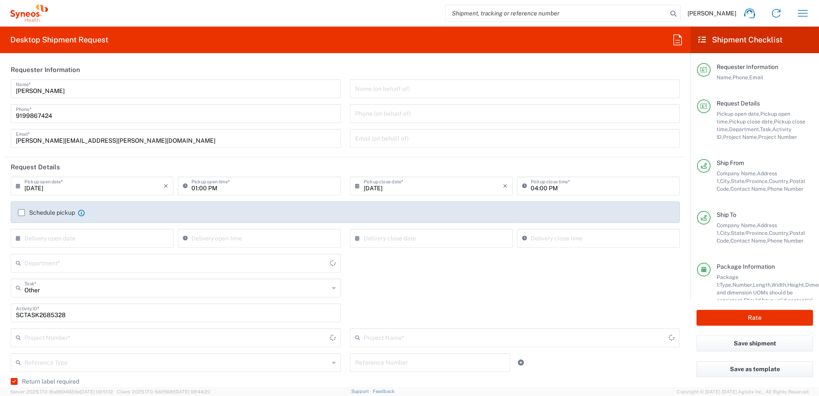
type input "[US_STATE]"
type input "4520 DEPARTMENTAL EXPENSE"
type input "Your Packaging"
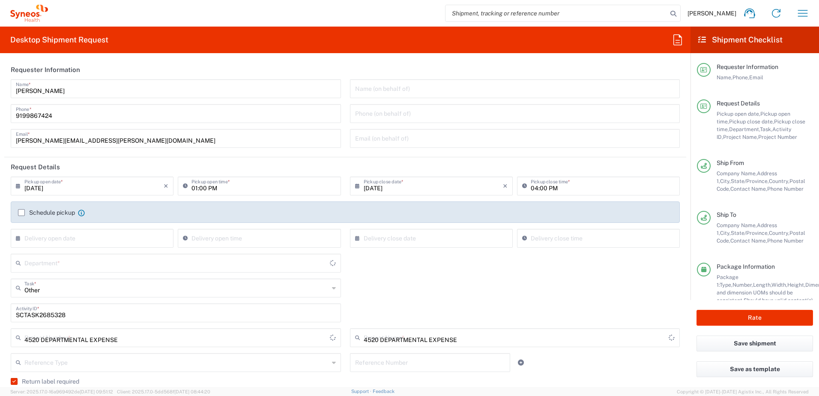
type input "4510"
type input "Ground"
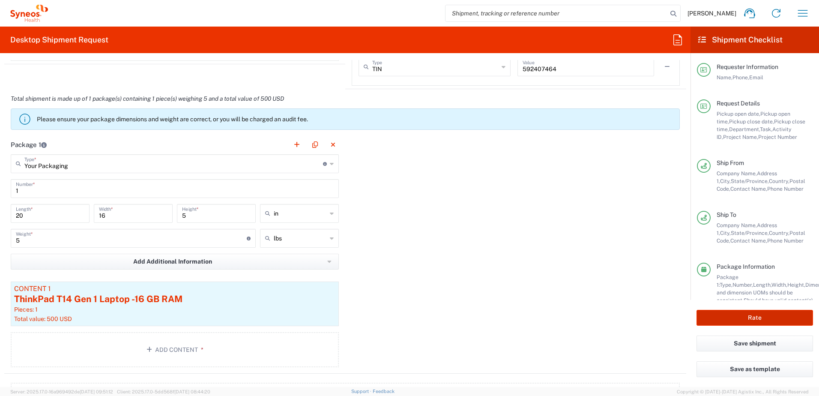
click at [784, 325] on button "Rate" at bounding box center [754, 318] width 116 height 16
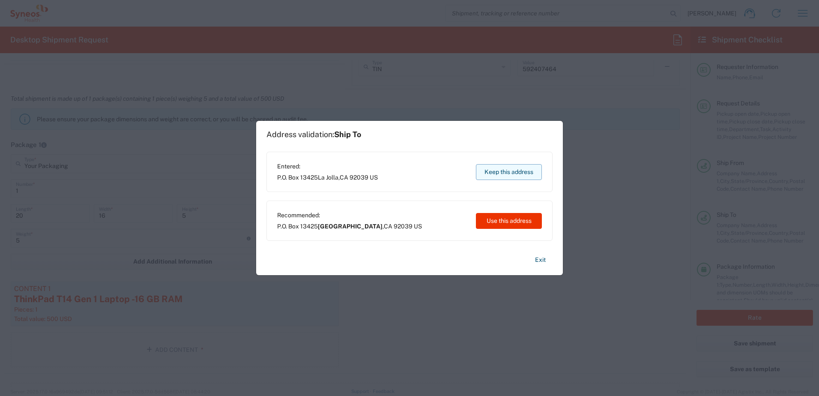
click at [508, 173] on button "Keep this address" at bounding box center [509, 172] width 66 height 16
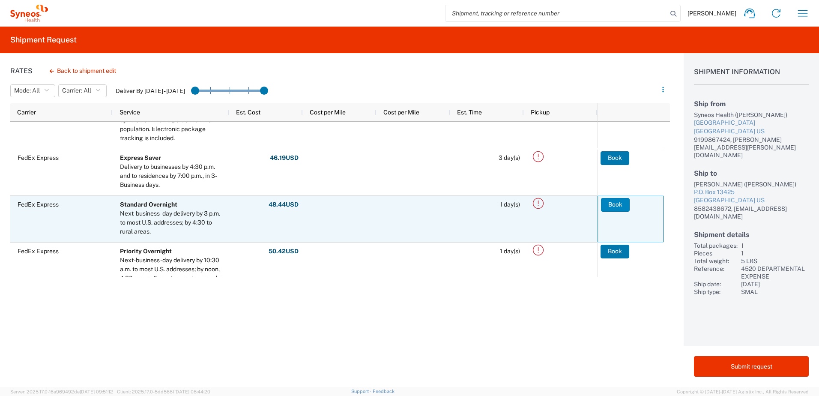
click at [612, 201] on button "Book" at bounding box center [615, 205] width 29 height 14
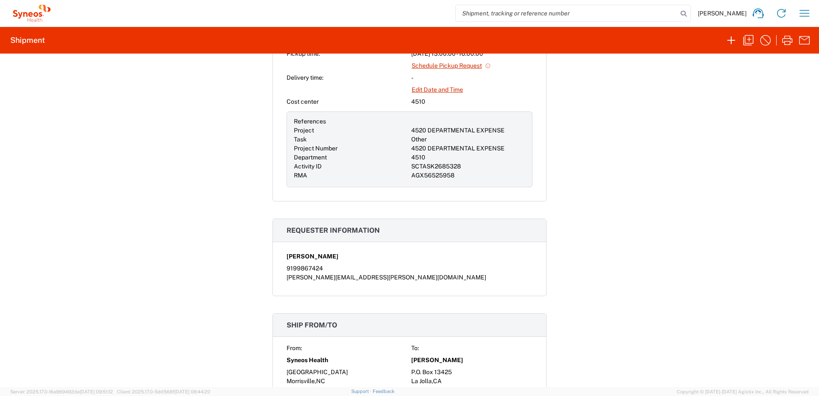
scroll to position [557, 0]
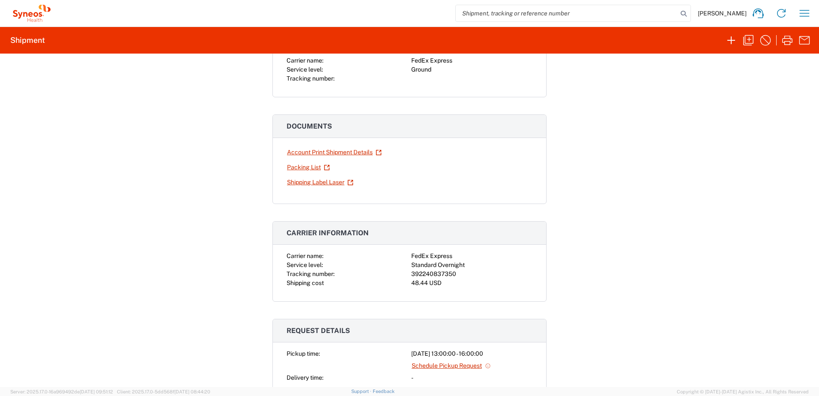
click at [439, 275] on div "392240837350" at bounding box center [471, 273] width 121 height 9
copy div "392240837350"
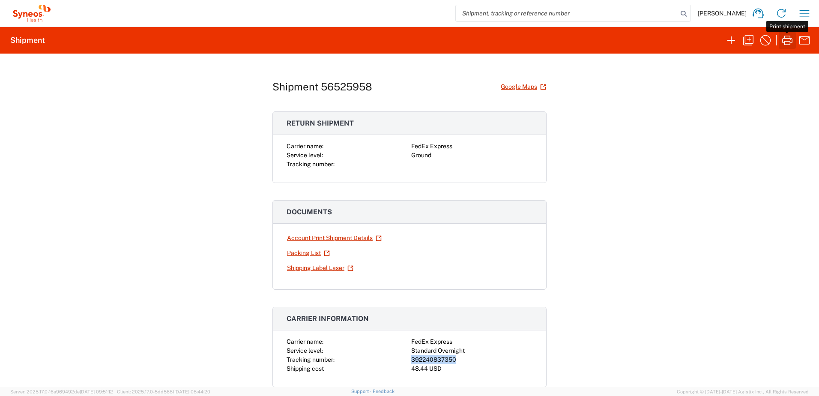
click at [789, 40] on icon "button" at bounding box center [787, 40] width 14 height 14
click at [799, 14] on icon "button" at bounding box center [805, 13] width 14 height 14
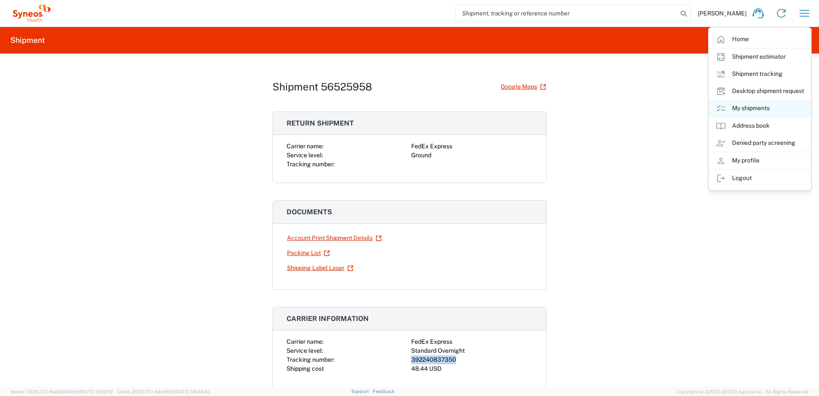
click at [756, 106] on link "My shipments" at bounding box center [760, 108] width 102 height 17
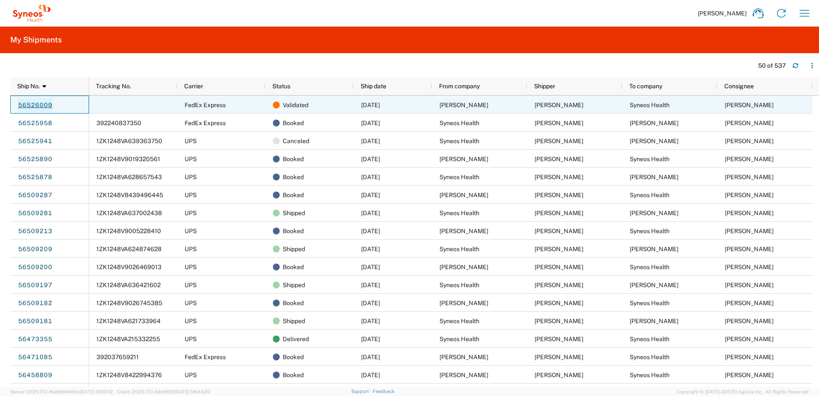
click at [37, 105] on link "56526009" at bounding box center [35, 105] width 35 height 14
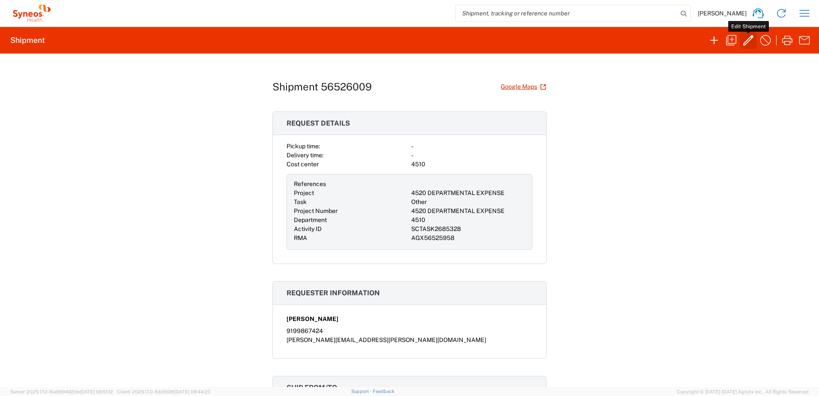
click at [749, 44] on icon "button" at bounding box center [748, 40] width 14 height 14
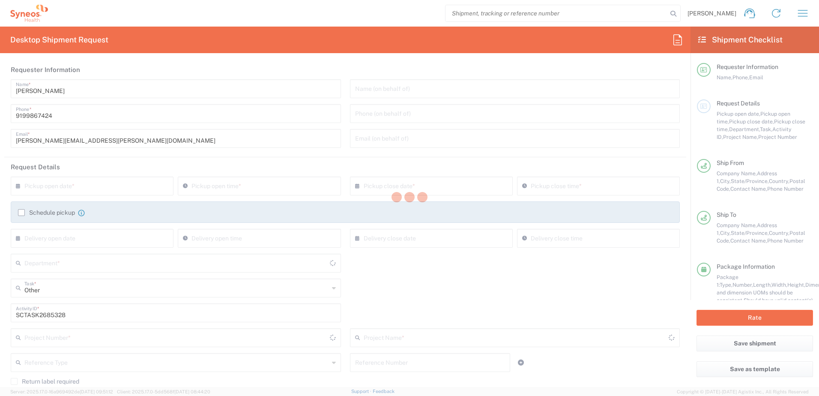
type input "4510"
type input "4520 DEPARTMENTAL EXPENSE"
type input "[US_STATE]"
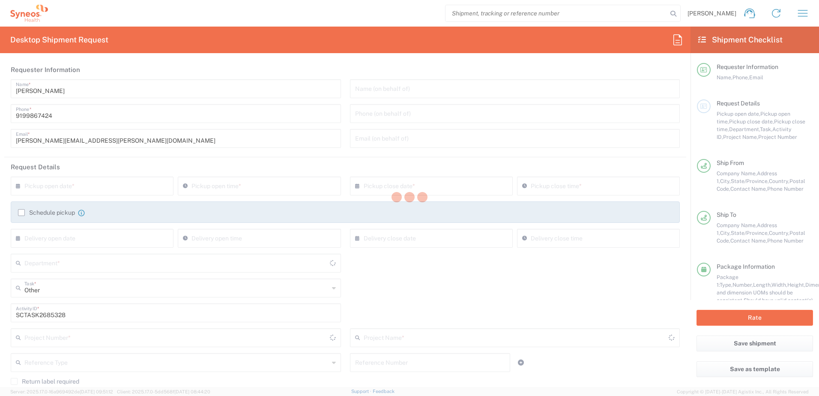
type input "Your Packaging"
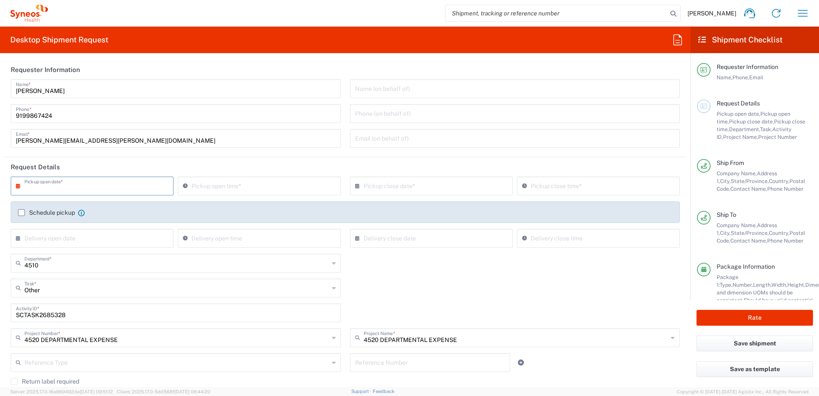
click at [135, 186] on input "text" at bounding box center [93, 185] width 139 height 15
click at [81, 262] on span "19" at bounding box center [81, 263] width 12 height 12
type input "[DATE]"
click at [385, 291] on div "Other Task * Other Break/Fix Inventory Transfer New Hire Refresh" at bounding box center [345, 290] width 678 height 25
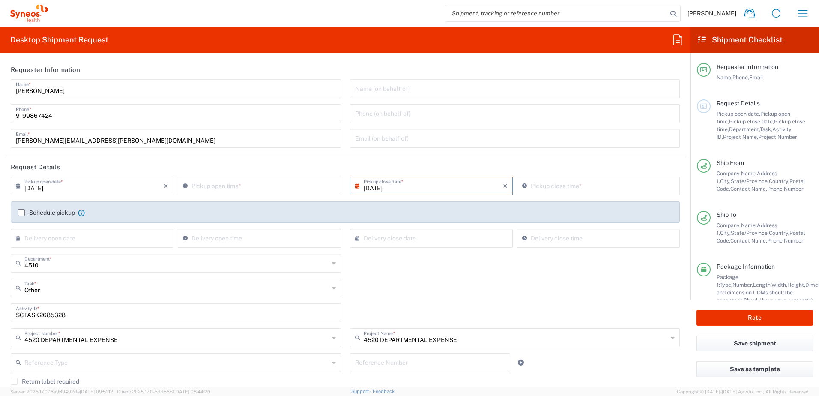
type input "01:43 PM"
click at [250, 181] on input "01:43 PM" at bounding box center [263, 185] width 144 height 15
click at [397, 251] on div "× Delivery close date Cancel Apply" at bounding box center [431, 241] width 167 height 25
click at [553, 184] on input "01:43 PM" at bounding box center [603, 185] width 144 height 15
click at [496, 278] on div "4510 Department * 4510 3000 3100 3109 3110 3111 3112 3125 3130 3135 3136 3150 3…" at bounding box center [345, 266] width 678 height 25
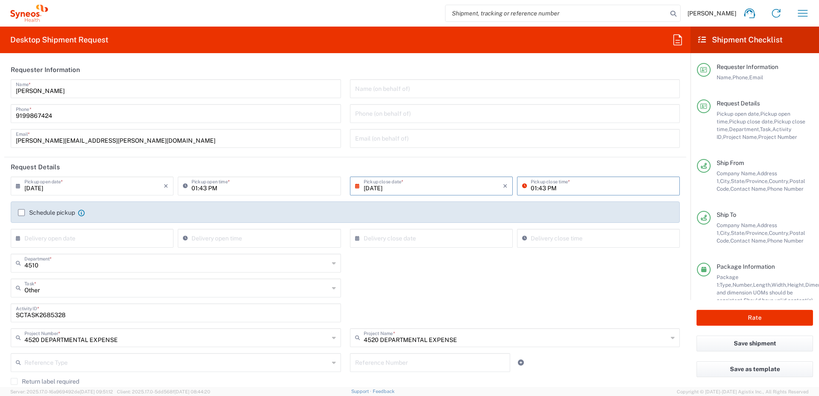
click at [557, 189] on input "01:43 PM" at bounding box center [603, 185] width 144 height 15
click at [566, 187] on input "01:43 PM" at bounding box center [603, 185] width 144 height 15
click at [562, 186] on input "01:43 PM" at bounding box center [603, 185] width 144 height 15
drag, startPoint x: 538, startPoint y: 188, endPoint x: 520, endPoint y: 188, distance: 18.0
click at [520, 188] on div "01:43 PM Pickup close time *" at bounding box center [598, 185] width 163 height 19
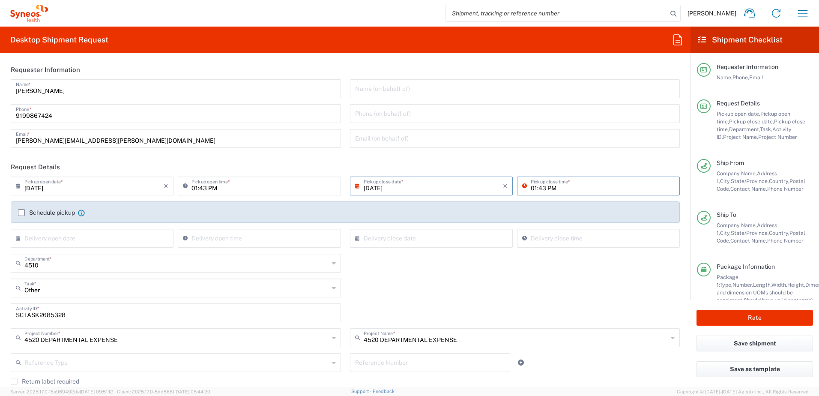
type input "4"
type input "04:00 PM"
click at [544, 287] on div "Other Task * Other Break/Fix Inventory Transfer New Hire Refresh" at bounding box center [345, 290] width 678 height 25
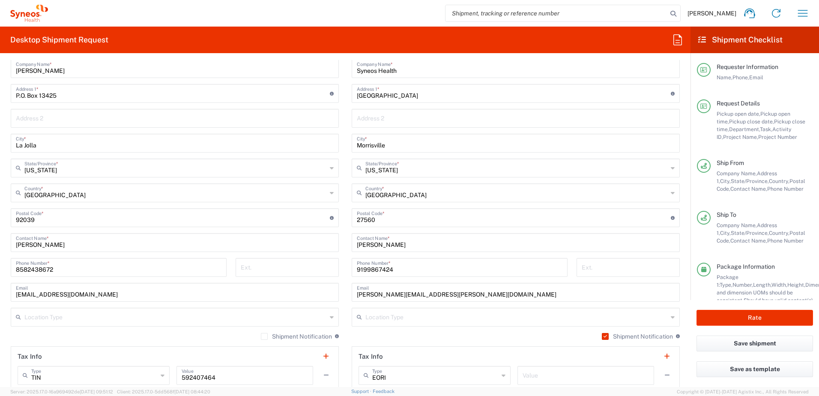
scroll to position [428, 0]
click at [744, 311] on button "Rate" at bounding box center [754, 318] width 116 height 16
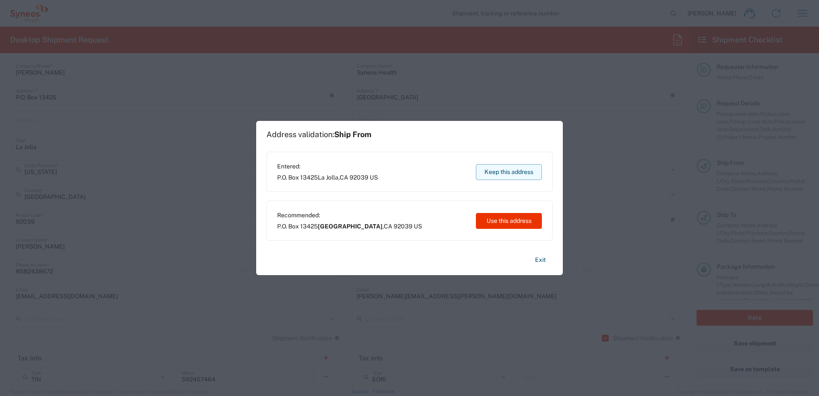
click at [512, 169] on button "Keep this address" at bounding box center [509, 172] width 66 height 16
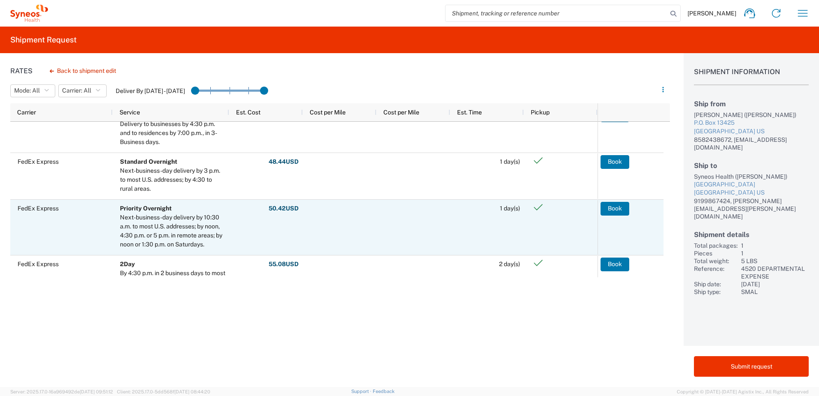
scroll to position [300, 0]
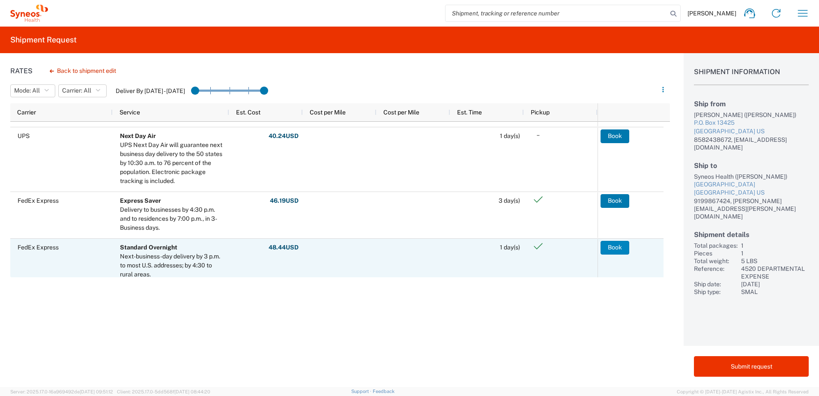
click at [609, 245] on button "Book" at bounding box center [614, 248] width 29 height 14
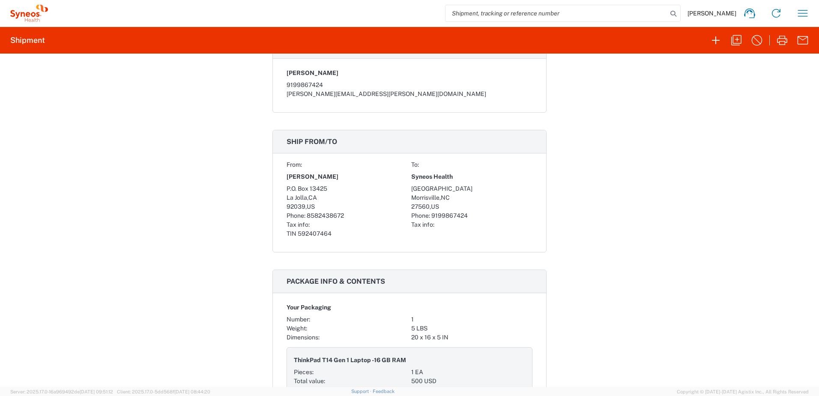
scroll to position [128, 0]
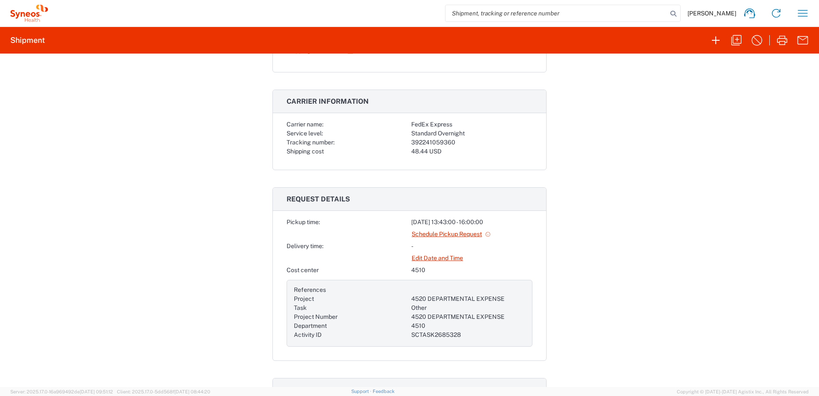
click at [432, 140] on div "392241059360" at bounding box center [471, 142] width 121 height 9
copy div "392241059360"
click at [663, 141] on div "Shipment 56526009 Google Maps Documents Account Print Shipment Details Packing …" at bounding box center [409, 220] width 819 height 333
click at [782, 42] on icon "button" at bounding box center [782, 40] width 14 height 14
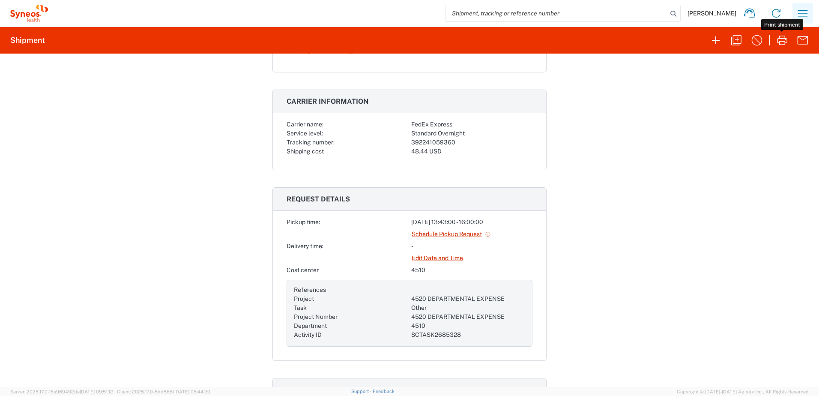
drag, startPoint x: 807, startPoint y: 10, endPoint x: 801, endPoint y: 15, distance: 7.6
click at [807, 10] on icon "button" at bounding box center [803, 13] width 14 height 14
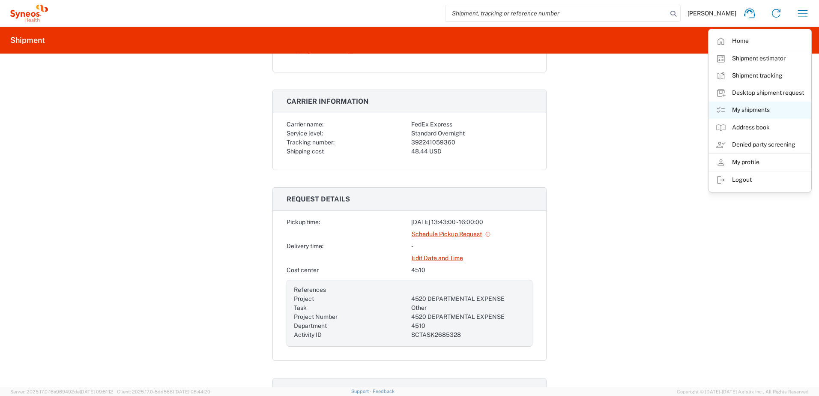
click at [756, 103] on link "My shipments" at bounding box center [760, 110] width 102 height 17
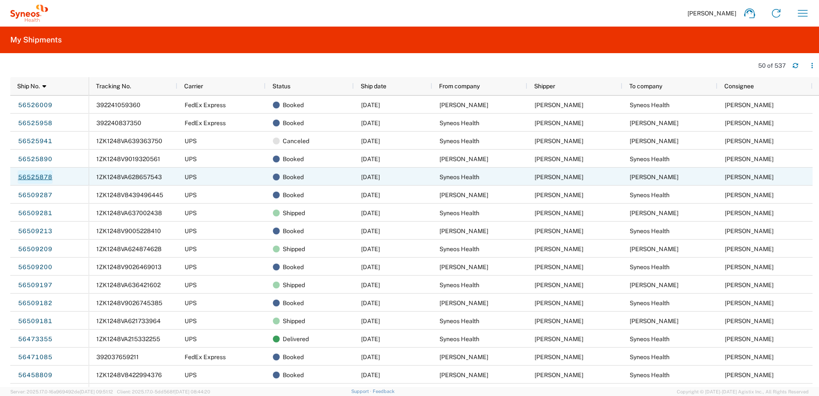
click at [41, 173] on link "56525878" at bounding box center [35, 177] width 35 height 14
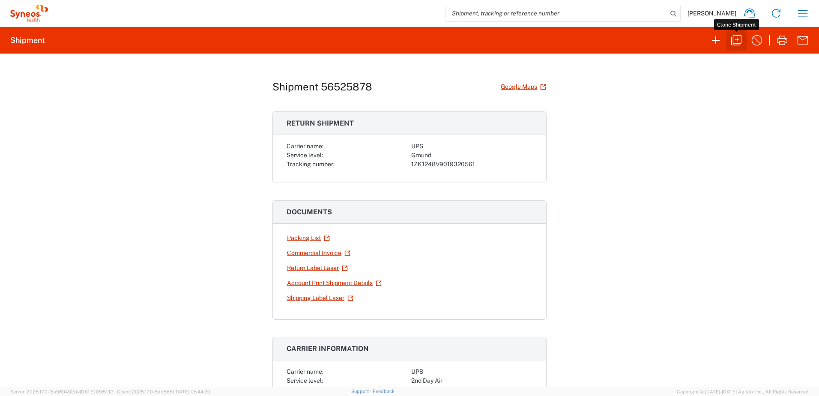
click at [734, 35] on icon "button" at bounding box center [736, 40] width 10 height 10
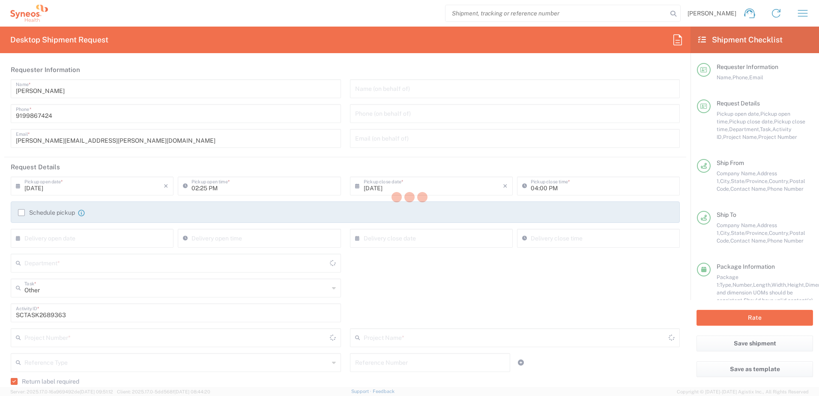
type input "[US_STATE]"
type input "4520 DEPARTMENTAL EXPENSE"
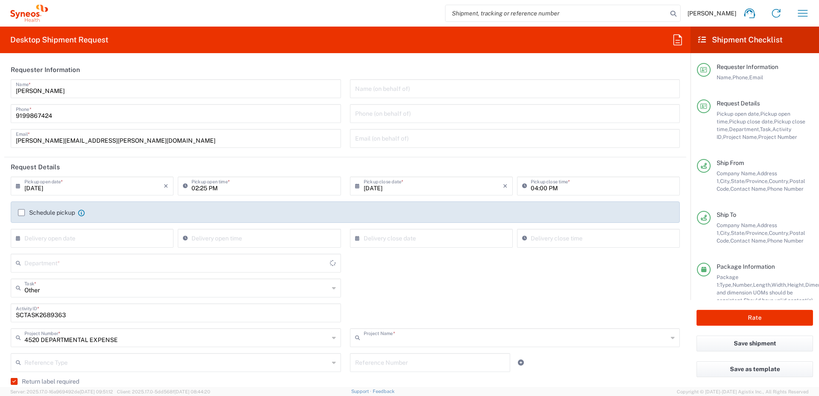
type input "4520 DEPARTMENTAL EXPENSE"
type input "Your Packaging"
type input "Ground"
type input "4510"
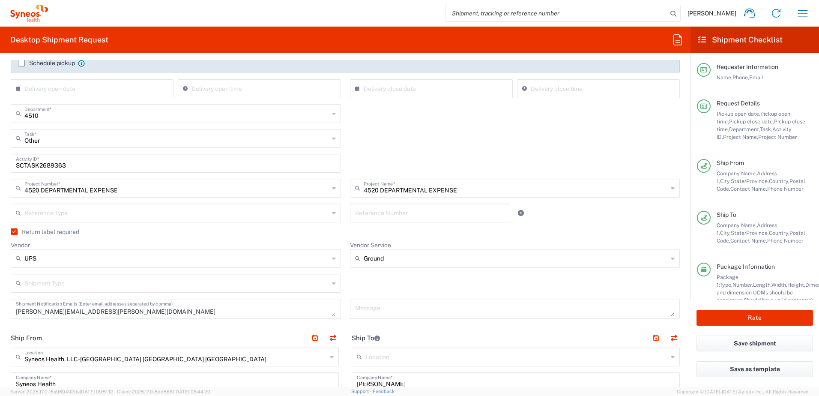
scroll to position [257, 0]
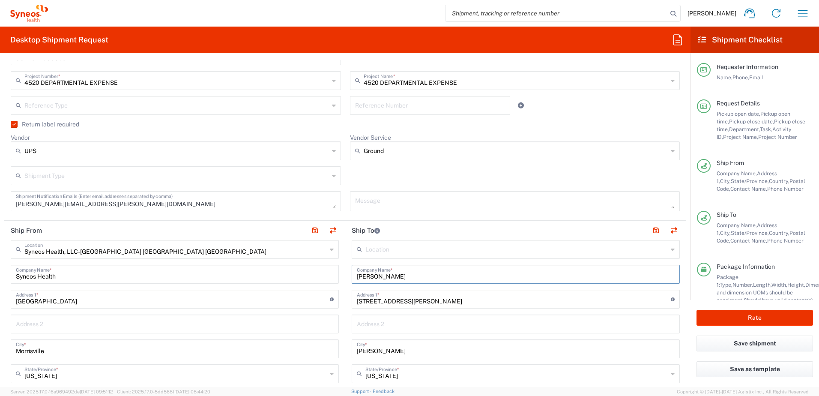
drag, startPoint x: 405, startPoint y: 280, endPoint x: 339, endPoint y: 271, distance: 66.6
paste input "[PERSON_NAME]"
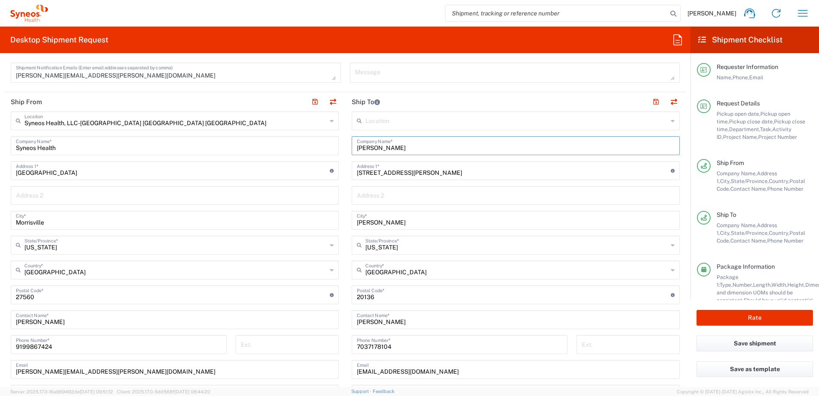
type input "[PERSON_NAME]"
drag, startPoint x: 373, startPoint y: 319, endPoint x: 329, endPoint y: 316, distance: 45.1
click at [329, 316] on div "Ship From Syneos Health, LLC-[GEOGRAPHIC_DATA] [GEOGRAPHIC_DATA] [GEOGRAPHIC_DA…" at bounding box center [345, 283] width 682 height 382
paste input "[PERSON_NAME]"
type input "[PERSON_NAME]"
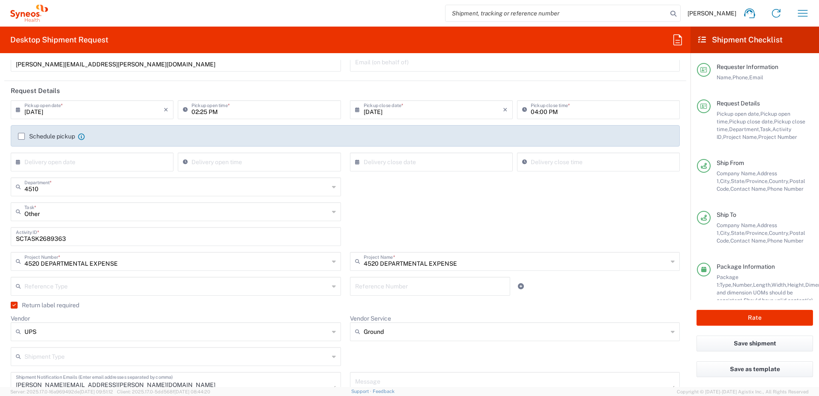
scroll to position [0, 0]
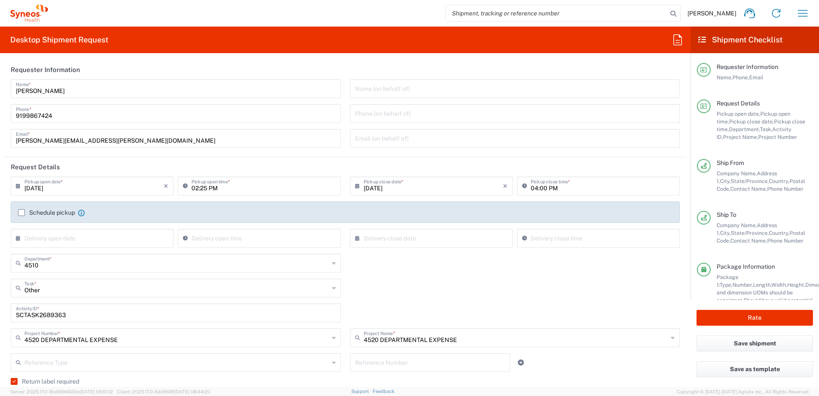
click at [37, 314] on input "SCTASK2689363" at bounding box center [176, 312] width 320 height 15
paste input "431"
type input "SCTASK2689431"
click at [421, 280] on div "Other Task * Other Break/Fix Inventory Transfer New Hire Refresh" at bounding box center [345, 290] width 678 height 25
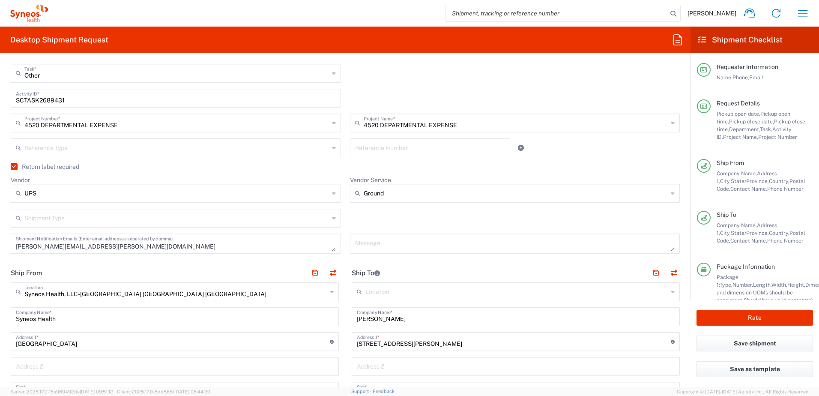
scroll to position [214, 0]
click at [437, 194] on input "Vendor Service" at bounding box center [516, 194] width 305 height 14
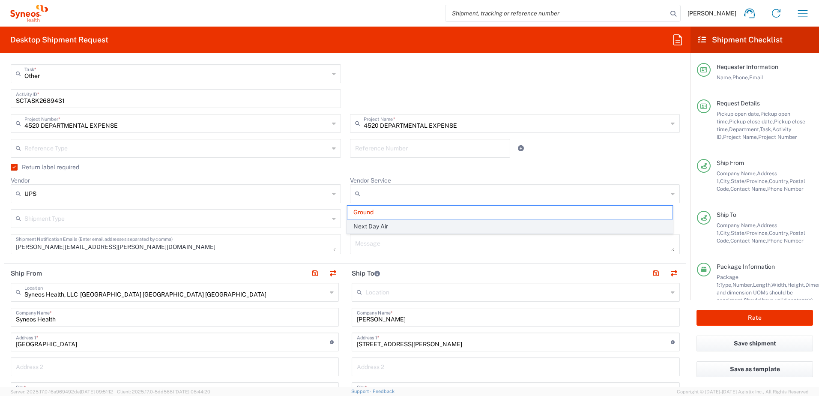
click at [405, 228] on span "Next Day Air" at bounding box center [509, 226] width 325 height 13
type input "Next Day Air"
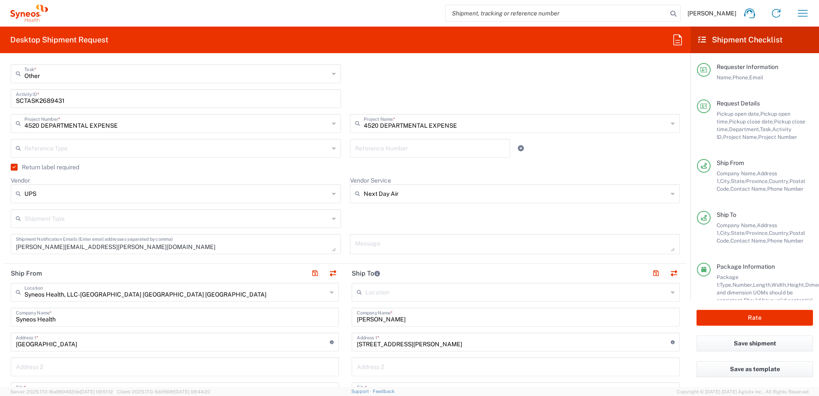
click at [409, 222] on div "Shipment Type Batch Regular" at bounding box center [345, 221] width 678 height 25
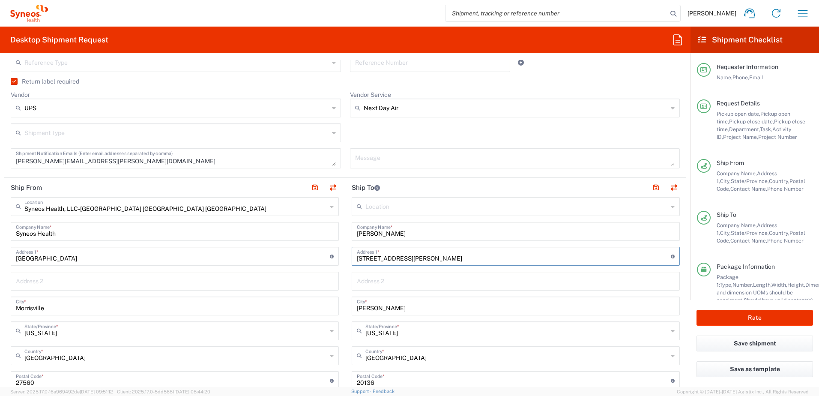
drag, startPoint x: 434, startPoint y: 260, endPoint x: 354, endPoint y: 259, distance: 80.1
click at [357, 259] on input "[STREET_ADDRESS][PERSON_NAME]" at bounding box center [514, 255] width 314 height 15
paste input "[STREET_ADDRESS]"
type input "[STREET_ADDRESS]"
drag, startPoint x: 393, startPoint y: 310, endPoint x: 322, endPoint y: 308, distance: 70.7
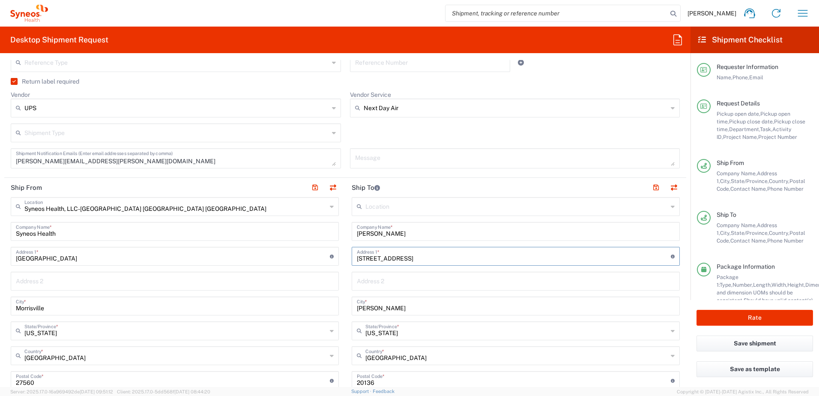
click at [322, 308] on div "Ship From Syneos Health, LLC-[GEOGRAPHIC_DATA] [GEOGRAPHIC_DATA] [GEOGRAPHIC_DA…" at bounding box center [345, 369] width 682 height 382
paste input "[GEOGRAPHIC_DATA]"
type input "[GEOGRAPHIC_DATA]"
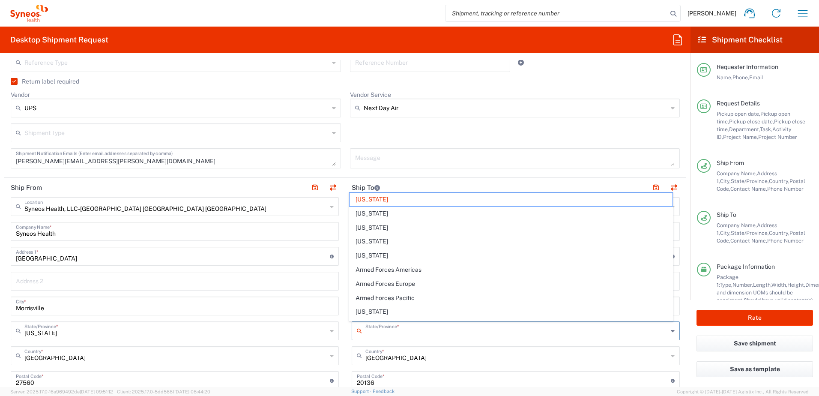
click at [394, 334] on input "text" at bounding box center [516, 330] width 302 height 15
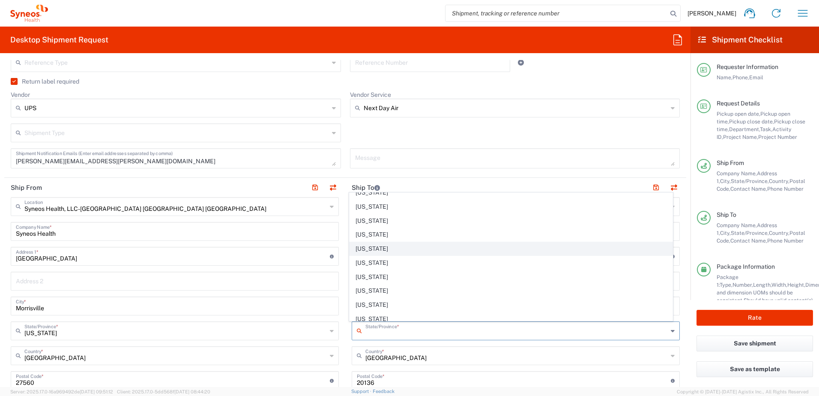
click at [395, 253] on span "[US_STATE]" at bounding box center [510, 248] width 323 height 13
type input "[US_STATE]"
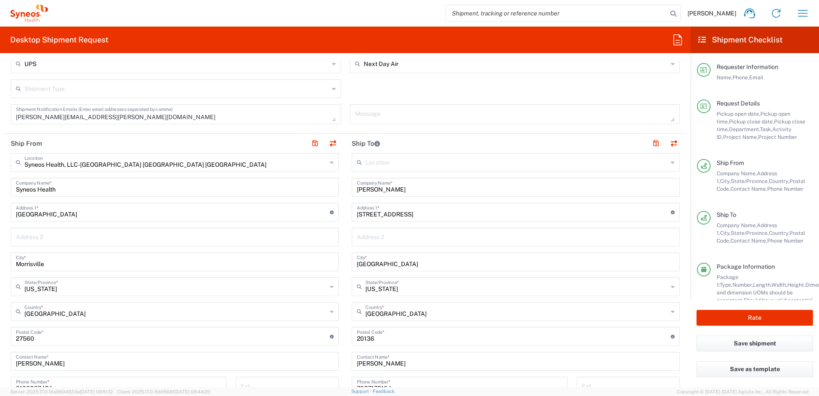
scroll to position [385, 0]
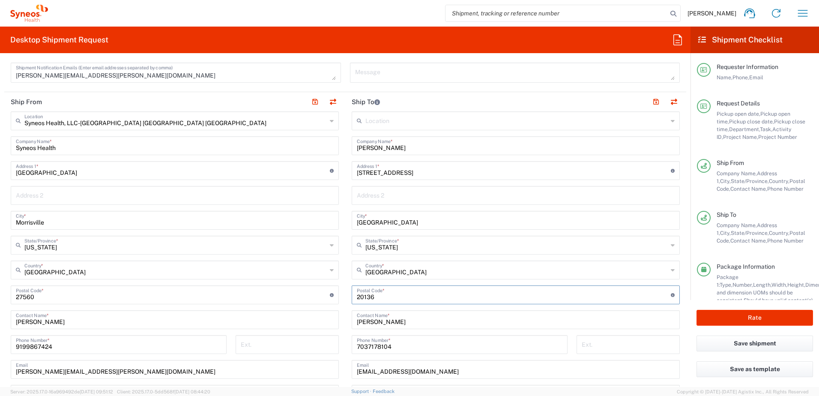
click at [363, 295] on input "undefined" at bounding box center [514, 294] width 314 height 15
paste input "07081"
type input "07081"
drag, startPoint x: 405, startPoint y: 346, endPoint x: 339, endPoint y: 336, distance: 66.7
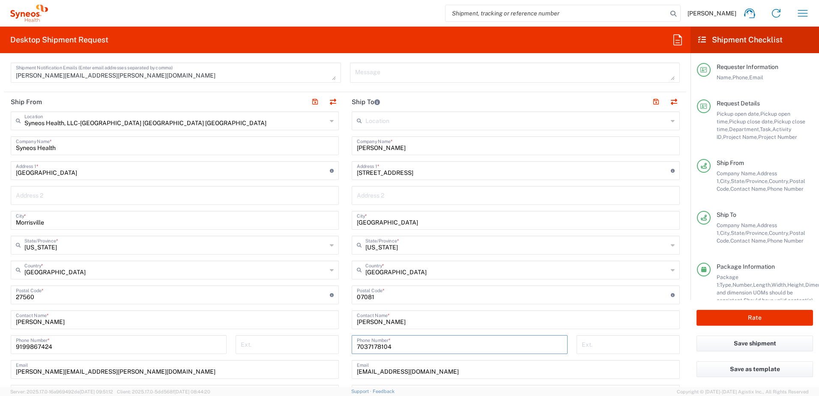
click at [339, 336] on div "Ship From Syneos Health, LLC-[GEOGRAPHIC_DATA] [GEOGRAPHIC_DATA] [GEOGRAPHIC_DA…" at bounding box center [345, 283] width 682 height 382
paste input "[PHONE_NUMBER]"
type input "[PHONE_NUMBER]"
drag, startPoint x: 433, startPoint y: 371, endPoint x: 335, endPoint y: 365, distance: 98.3
click at [335, 365] on div "Ship From Syneos Health, LLC-[GEOGRAPHIC_DATA] [GEOGRAPHIC_DATA] [GEOGRAPHIC_DA…" at bounding box center [345, 283] width 682 height 382
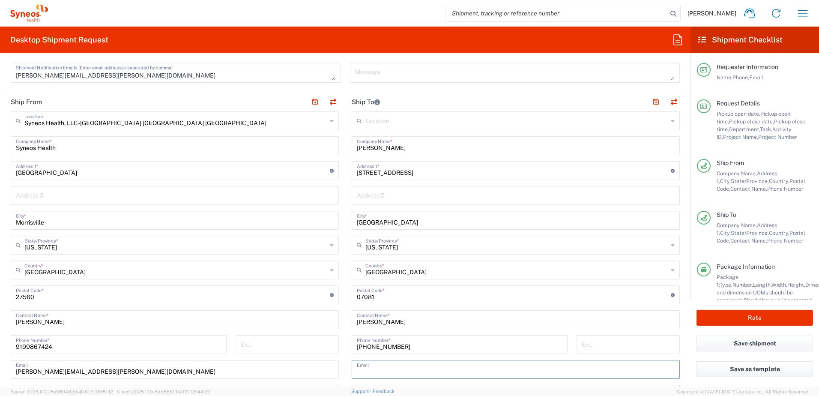
click at [456, 370] on input "text" at bounding box center [516, 368] width 318 height 15
click at [520, 384] on div "Location [PERSON_NAME] LLC-[GEOGRAPHIC_DATA] [GEOGRAPHIC_DATA] [GEOGRAPHIC_DATA…" at bounding box center [516, 291] width 328 height 360
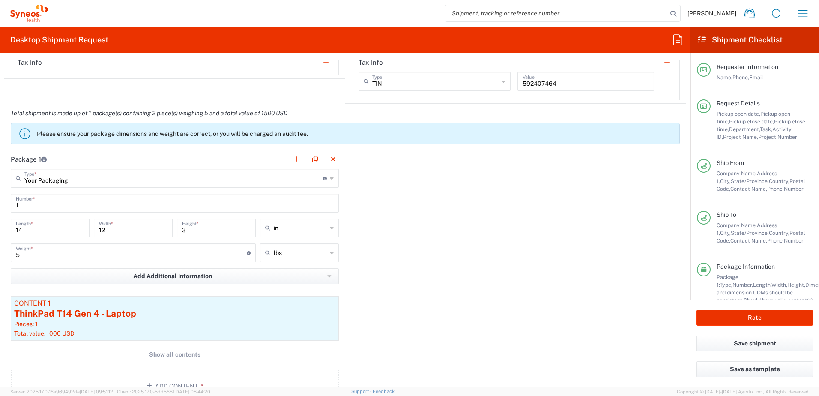
scroll to position [771, 0]
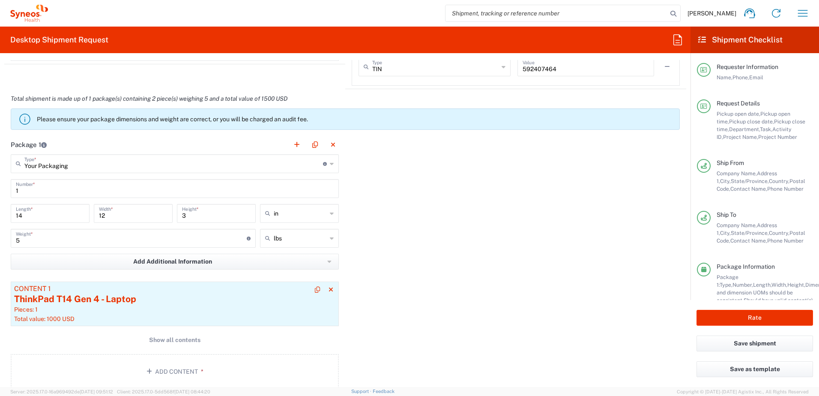
click at [163, 296] on div "ThinkPad T14 Gen 4 - Laptop" at bounding box center [174, 299] width 321 height 13
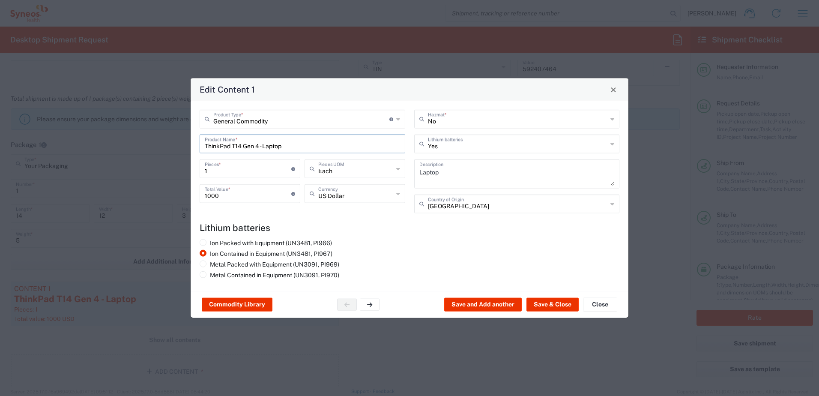
drag, startPoint x: 318, startPoint y: 146, endPoint x: 186, endPoint y: 141, distance: 132.4
click at [186, 141] on div "Edit Content 1 General Commodity Product Type * Document: Paper document genera…" at bounding box center [409, 198] width 819 height 396
type input "Surface 4 Pro Laptop"
drag, startPoint x: 467, startPoint y: 178, endPoint x: 352, endPoint y: 164, distance: 116.0
click at [352, 164] on div "General Commodity Product Type * Document: Paper document generated internally …" at bounding box center [409, 165] width 429 height 110
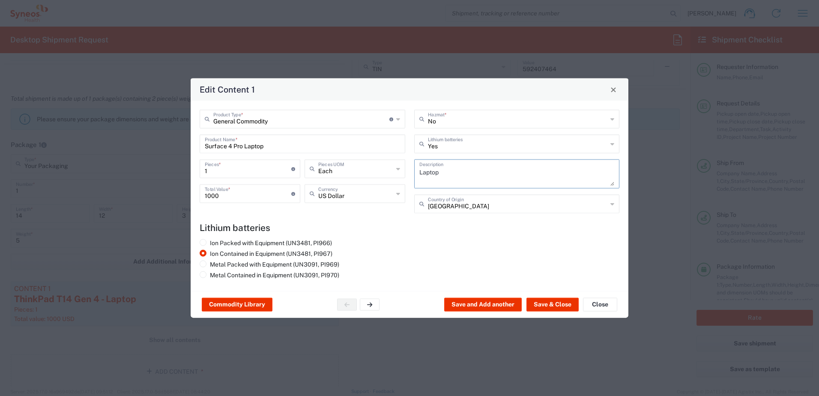
paste textarea "Surface 4 Pro"
type textarea "Surface 4 Pro Laptop"
click at [415, 229] on h4 "Lithium batteries" at bounding box center [410, 227] width 420 height 11
click at [556, 303] on button "Save & Close" at bounding box center [552, 305] width 52 height 14
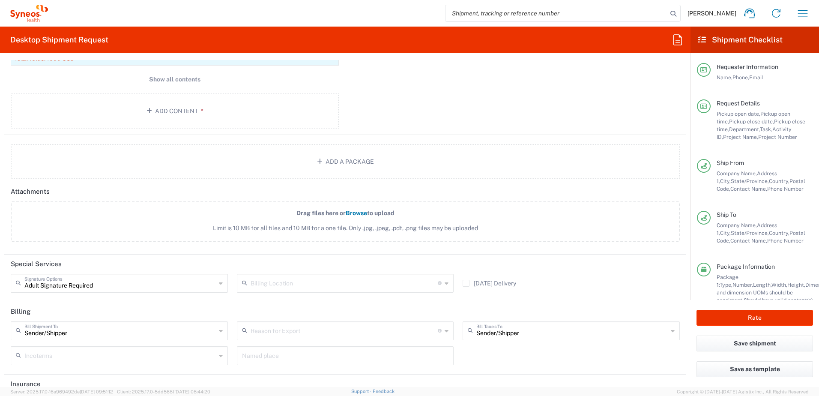
scroll to position [1074, 0]
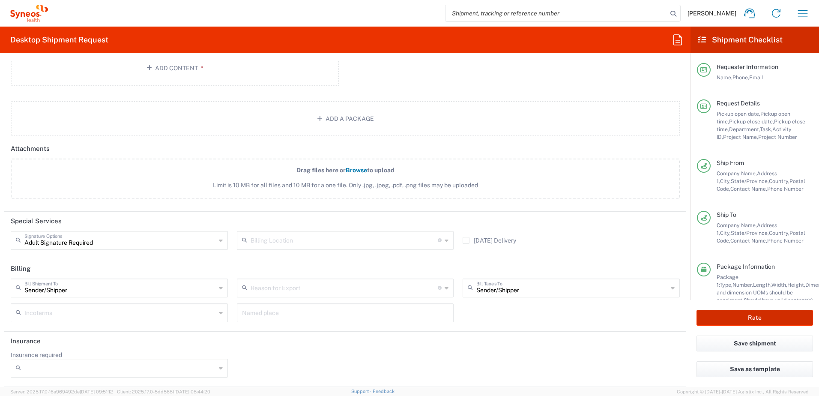
click at [737, 314] on button "Rate" at bounding box center [754, 318] width 116 height 16
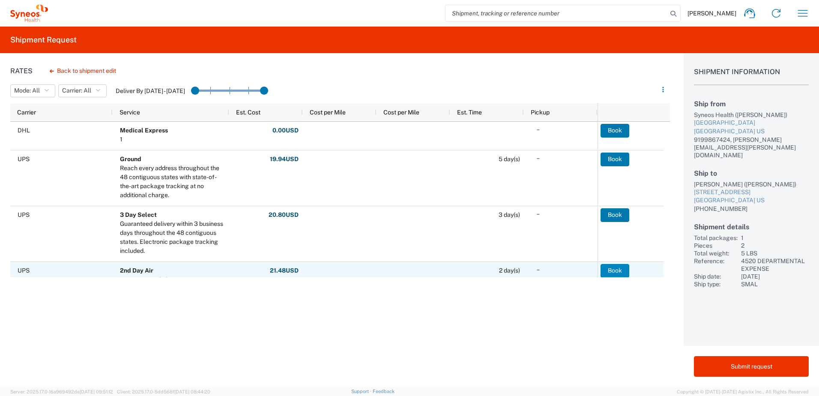
click at [623, 271] on button "Book" at bounding box center [614, 271] width 29 height 14
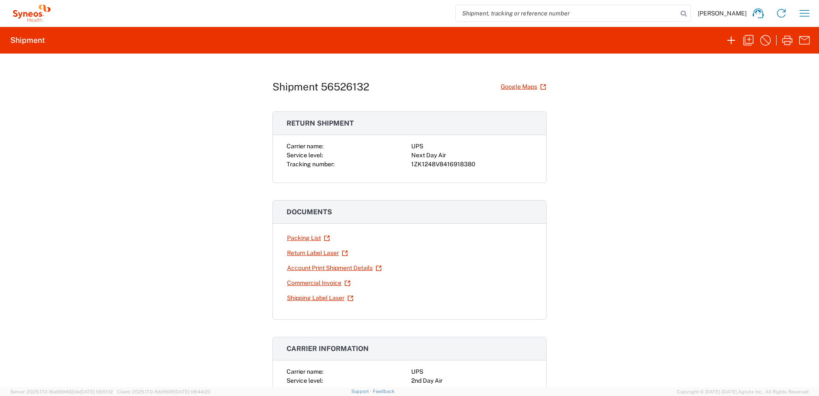
click at [450, 164] on div "1ZK1248V8416918380" at bounding box center [471, 164] width 121 height 9
copy div "1ZK1248V8416918380"
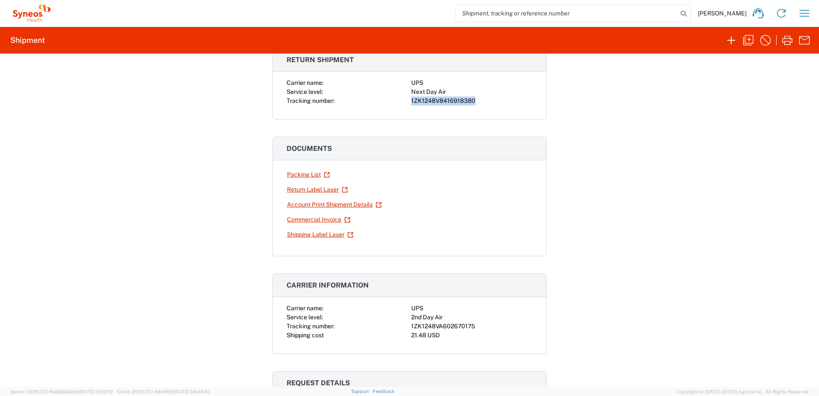
scroll to position [128, 0]
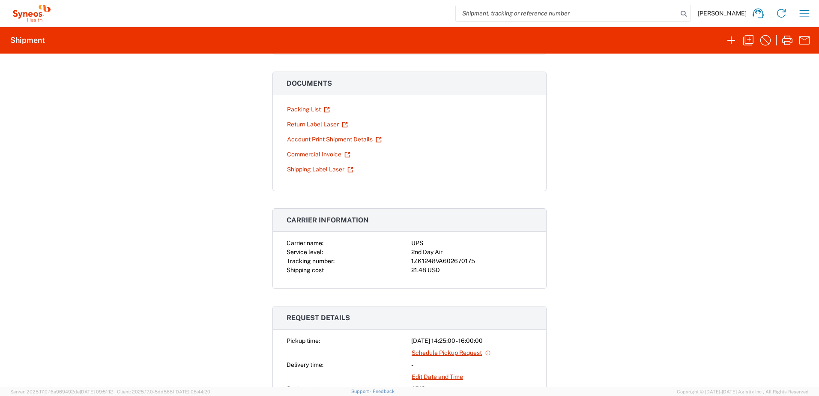
click at [442, 259] on div "1ZK1248VA602670175" at bounding box center [471, 261] width 121 height 9
copy div "1ZK1248VA602670175"
click at [749, 42] on icon "button" at bounding box center [748, 40] width 14 height 14
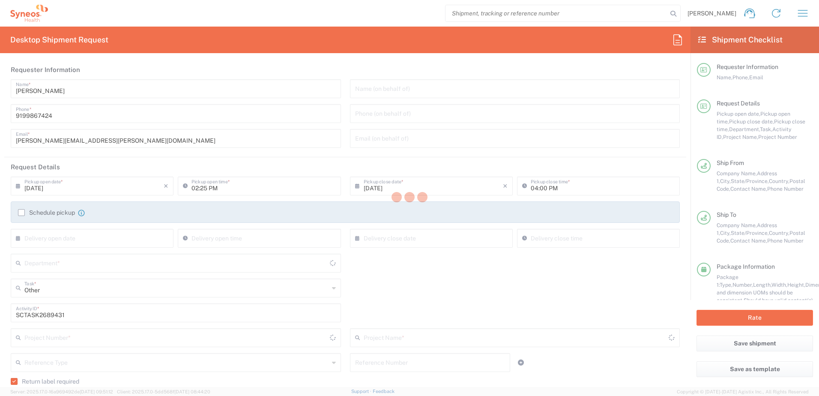
type input "4520 DEPARTMENTAL EXPENSE"
type input "Next Day Air"
type input "[US_STATE]"
type input "Your Packaging"
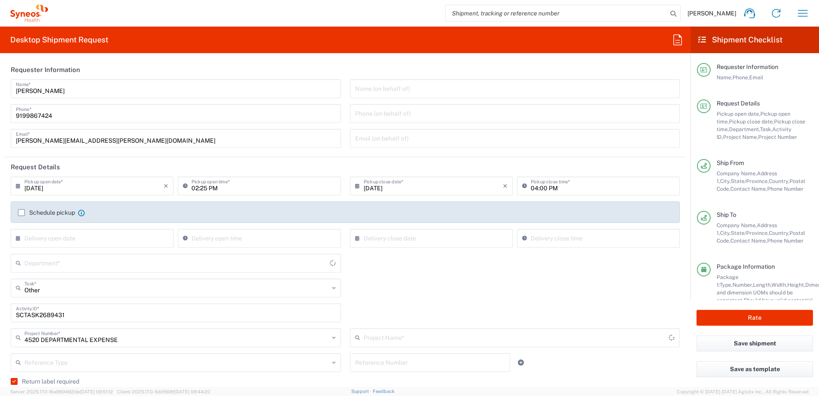
type input "4520 DEPARTMENTAL EXPENSE"
type input "4510"
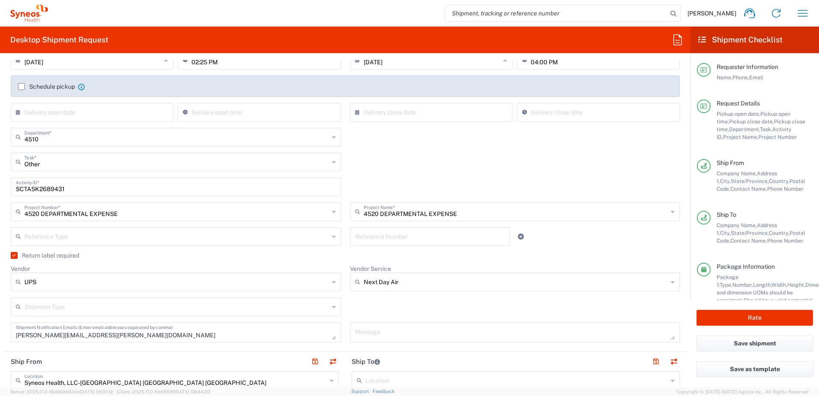
scroll to position [257, 0]
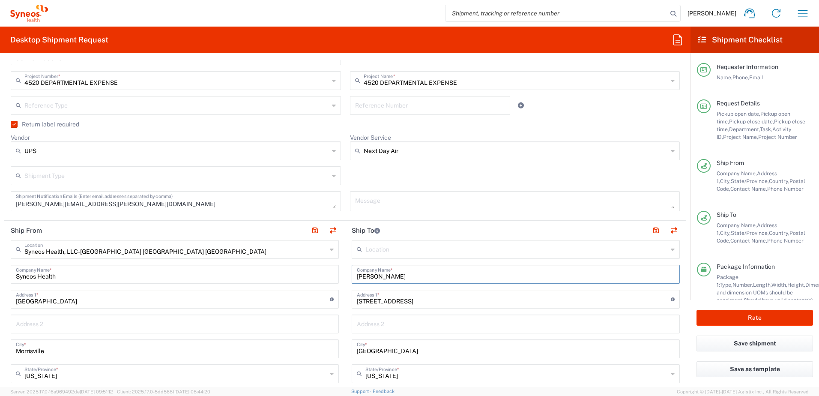
drag, startPoint x: 404, startPoint y: 278, endPoint x: 276, endPoint y: 258, distance: 129.2
paste input "[PERSON_NAME] Fried"
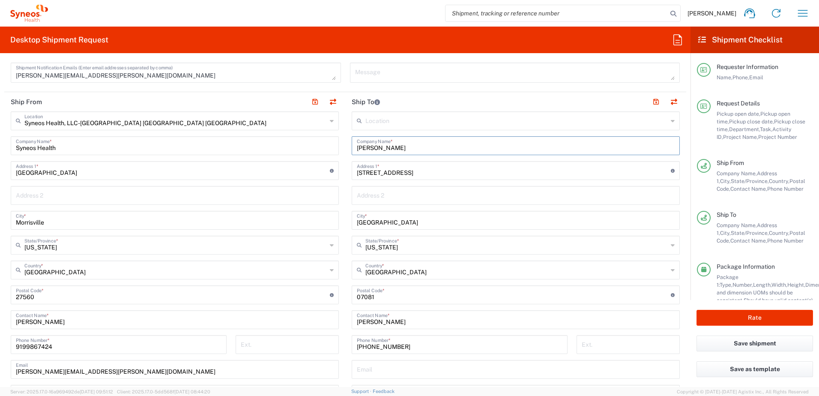
scroll to position [471, 0]
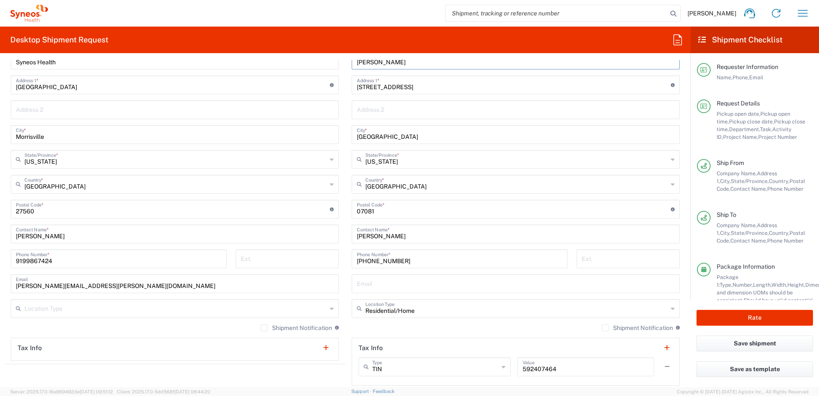
type input "[PERSON_NAME]"
drag, startPoint x: 402, startPoint y: 235, endPoint x: 320, endPoint y: 224, distance: 83.5
click at [320, 224] on div "Ship From Syneos Health, LLC-[GEOGRAPHIC_DATA] [GEOGRAPHIC_DATA] [GEOGRAPHIC_DA…" at bounding box center [345, 197] width 682 height 382
paste input "[PERSON_NAME] Fried"
type input "[PERSON_NAME]"
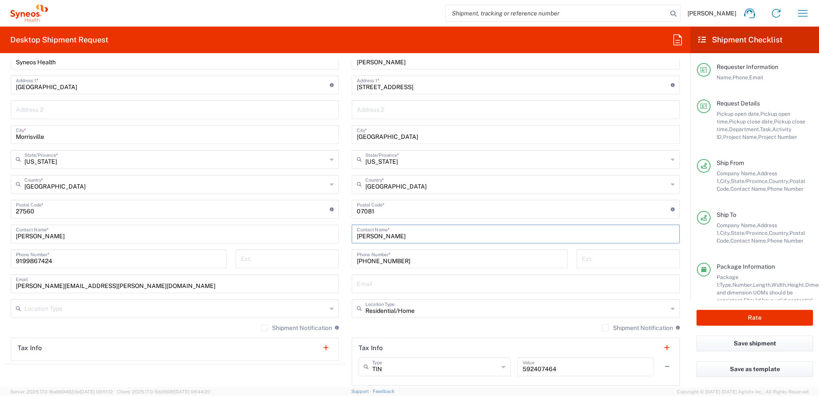
scroll to position [428, 0]
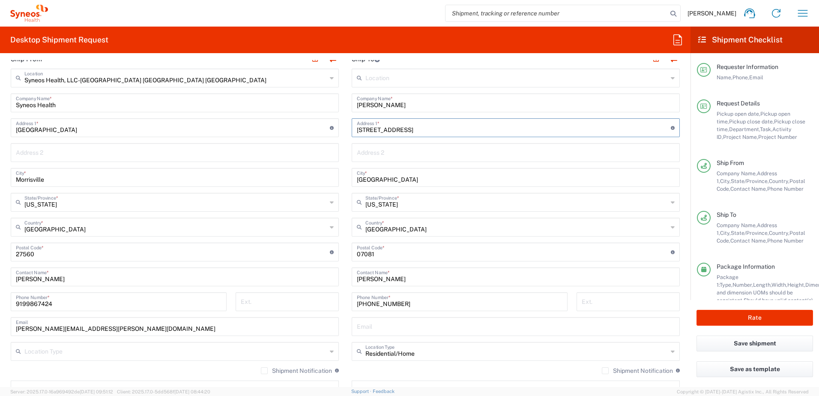
drag, startPoint x: 428, startPoint y: 129, endPoint x: 354, endPoint y: 125, distance: 74.2
click at [357, 125] on input "[STREET_ADDRESS]" at bounding box center [514, 126] width 314 height 15
paste input "[STREET_ADDRESS]"
type input "[STREET_ADDRESS]"
drag, startPoint x: 396, startPoint y: 180, endPoint x: 326, endPoint y: 175, distance: 69.6
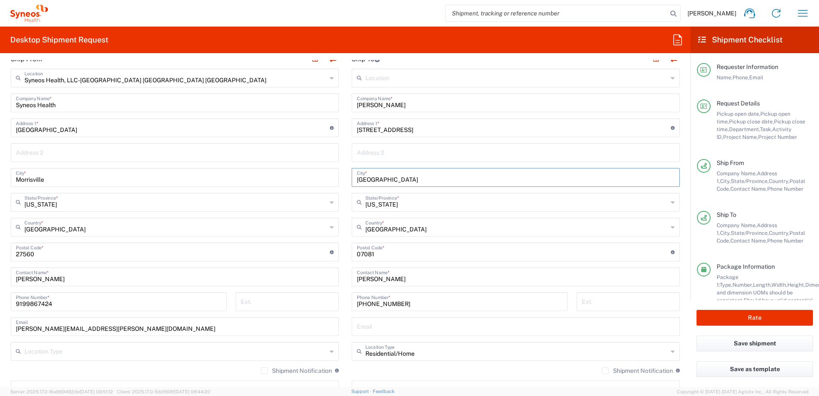
click at [326, 175] on div "Ship From Syneos Health, LLC-[GEOGRAPHIC_DATA] [GEOGRAPHIC_DATA] [GEOGRAPHIC_DA…" at bounding box center [345, 240] width 682 height 382
paste input "[GEOGRAPHIC_DATA],"
type input "[GEOGRAPHIC_DATA]"
drag, startPoint x: 402, startPoint y: 255, endPoint x: 325, endPoint y: 254, distance: 76.7
click at [325, 254] on div "Ship From Syneos Health, LLC-[GEOGRAPHIC_DATA] [GEOGRAPHIC_DATA] [GEOGRAPHIC_DA…" at bounding box center [345, 240] width 682 height 382
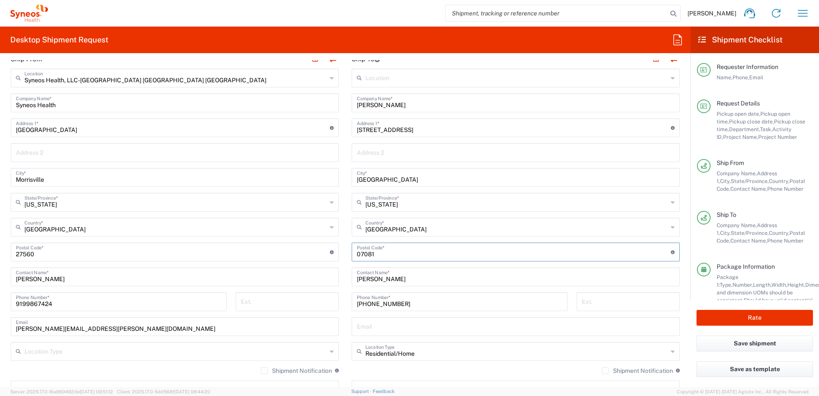
paste input "08904"
type input "08904"
drag, startPoint x: 405, startPoint y: 305, endPoint x: 342, endPoint y: 302, distance: 62.6
click at [345, 302] on main "Location [PERSON_NAME] LLC-[GEOGRAPHIC_DATA] [GEOGRAPHIC_DATA] [GEOGRAPHIC_DATA…" at bounding box center [515, 249] width 341 height 360
paste input "289-1412"
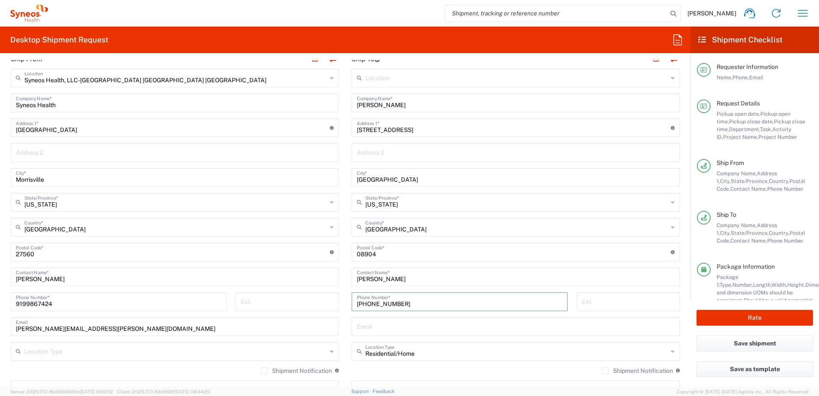
type input "[PHONE_NUMBER]"
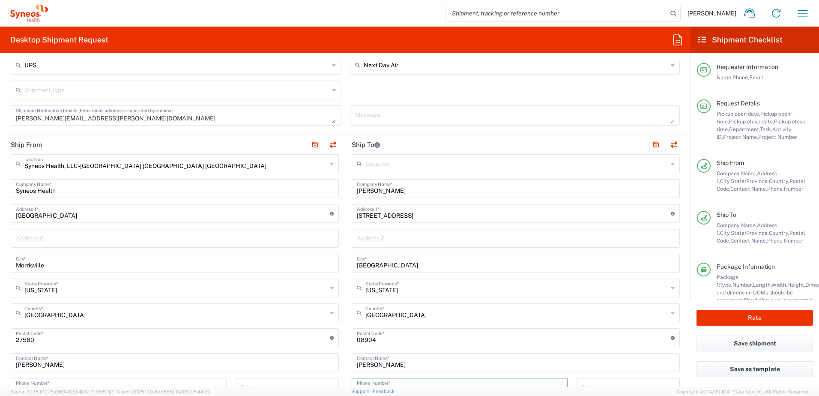
scroll to position [128, 0]
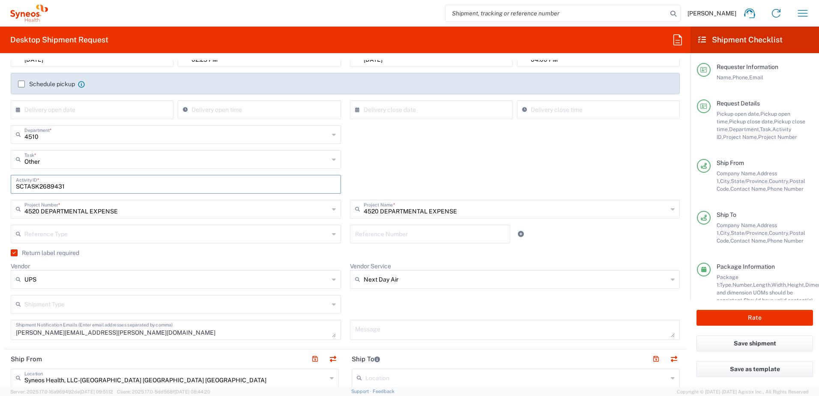
click at [60, 188] on input "SCTASK2689431" at bounding box center [176, 183] width 320 height 15
paste input "4"
type input "SCTASK2689434"
click at [471, 167] on div "Other Task * Other Break/Fix Inventory Transfer New Hire Refresh" at bounding box center [345, 162] width 678 height 25
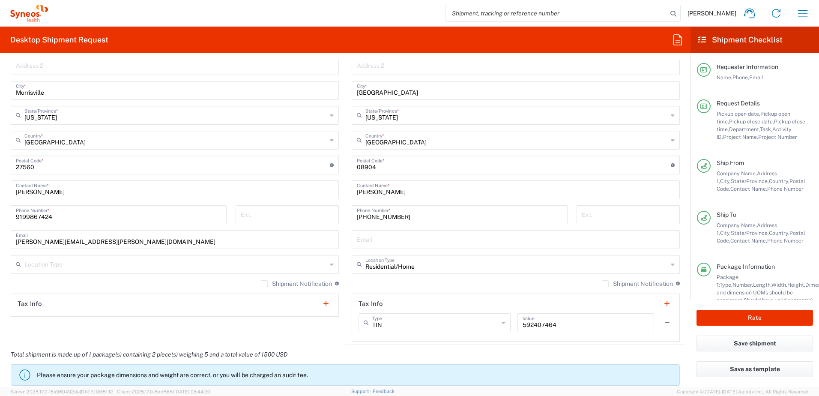
scroll to position [557, 0]
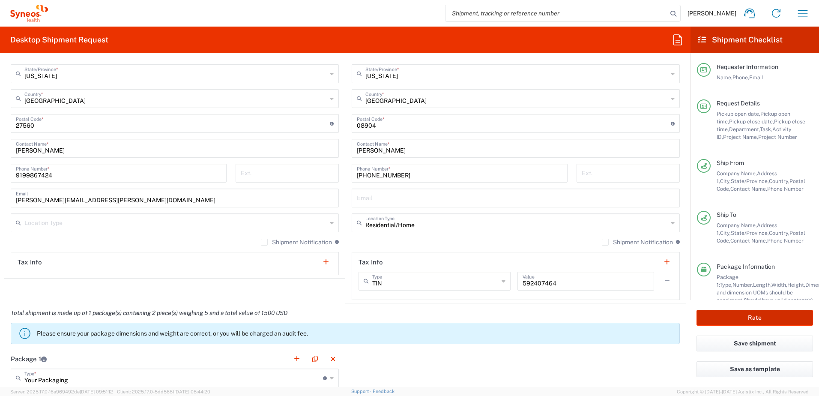
click at [747, 314] on button "Rate" at bounding box center [754, 318] width 116 height 16
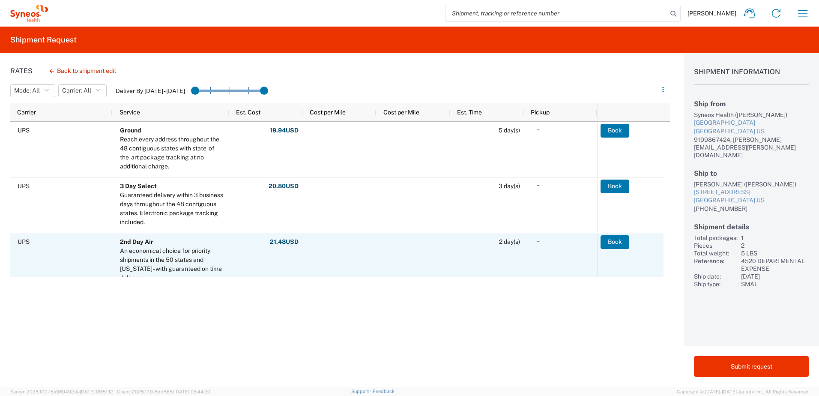
click at [630, 245] on agx-ag-table-action-cell "Book" at bounding box center [630, 260] width 66 height 54
click at [621, 243] on button "Book" at bounding box center [615, 242] width 29 height 14
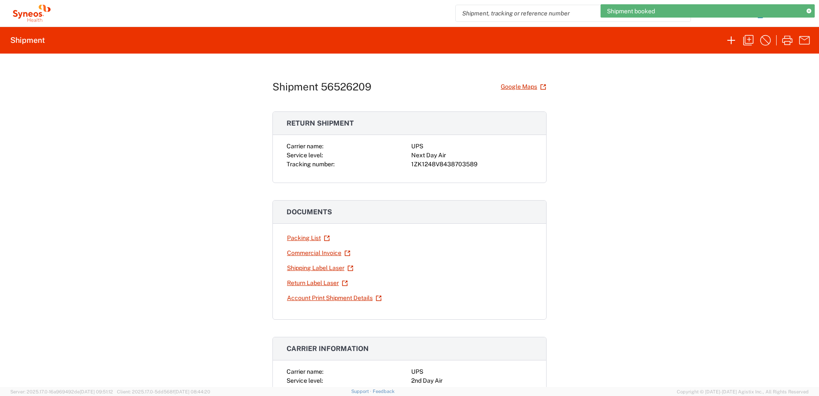
click at [447, 164] on div "1ZK1248V8438703589" at bounding box center [471, 164] width 121 height 9
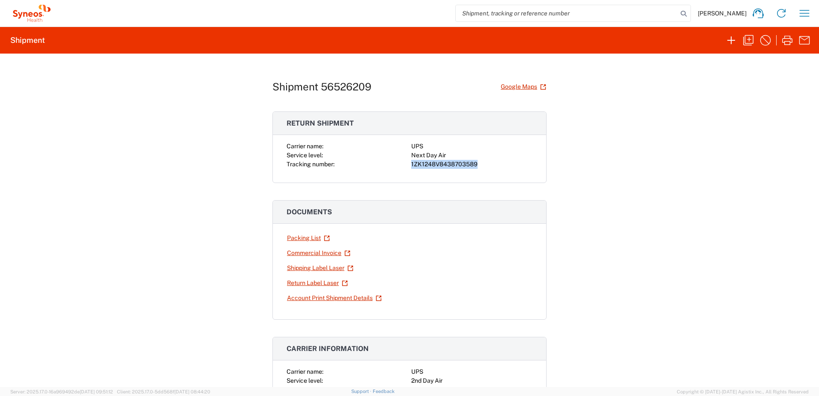
copy div "1ZK1248V8438703589"
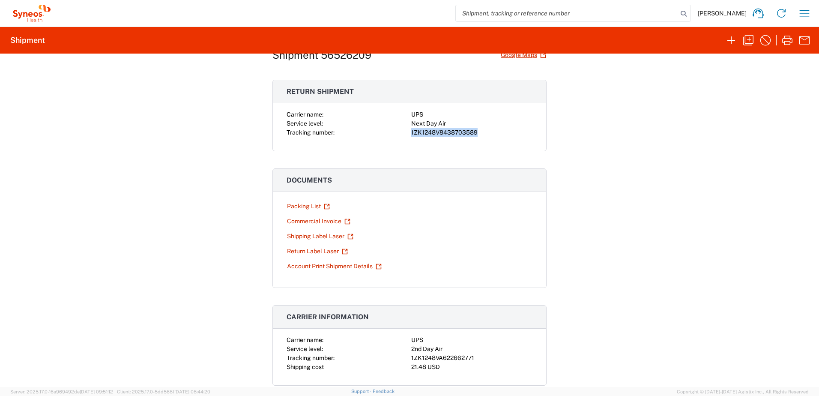
scroll to position [86, 0]
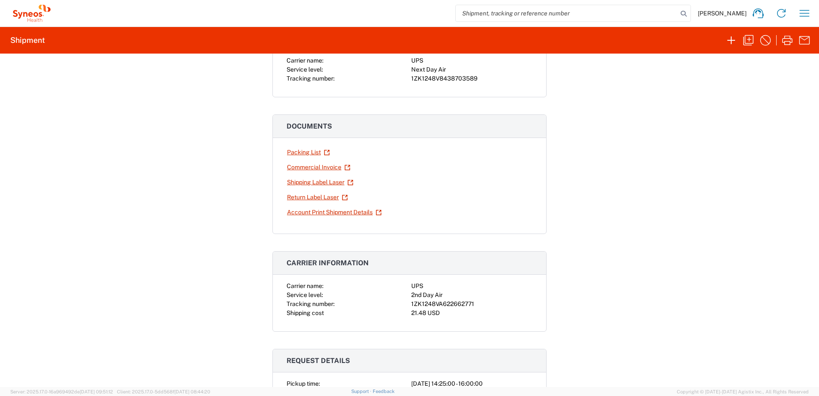
click at [446, 305] on div "1ZK1248VA622662771" at bounding box center [471, 303] width 121 height 9
copy div "1ZK1248VA622662771"
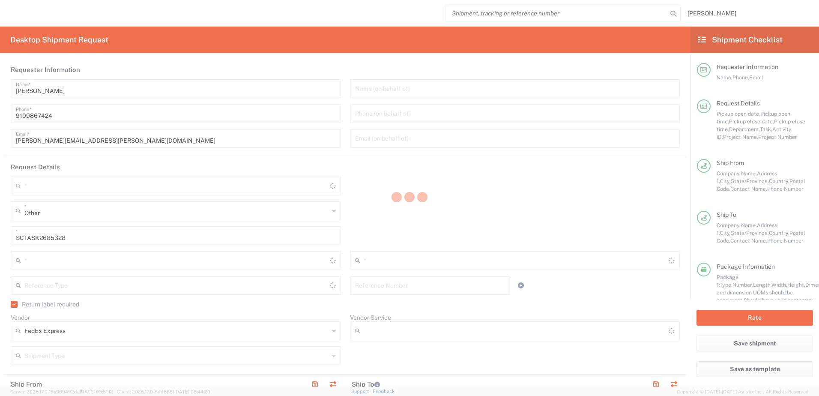
type input "[US_STATE]"
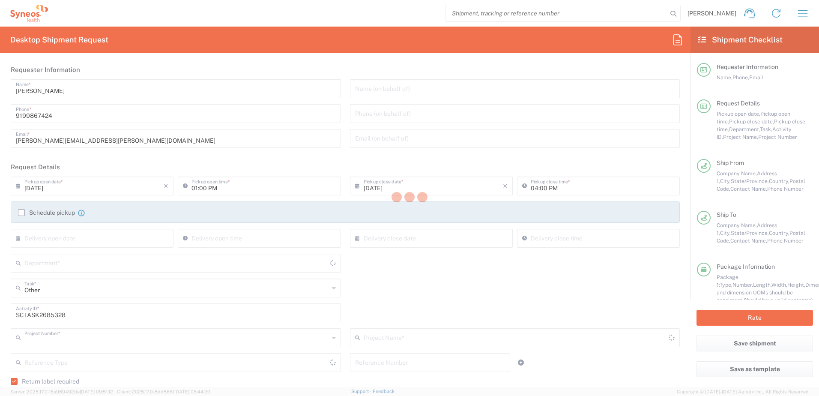
type input "4520 DEPARTMENTAL EXPENSE"
type input "Ground"
type input "United States"
type input "North Carolina"
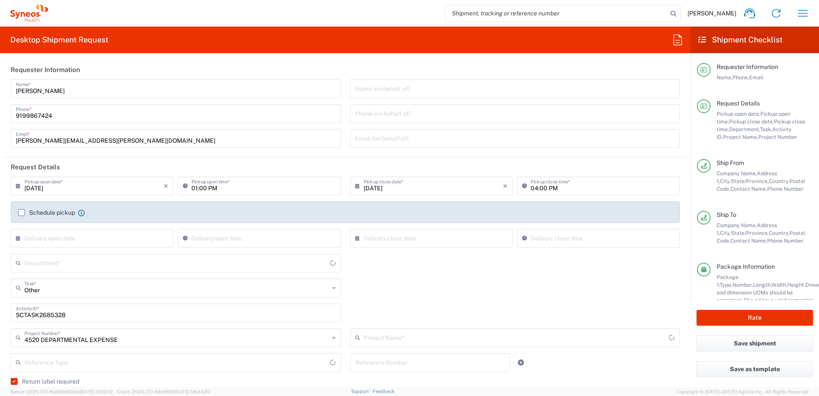
type input "4520 DEPARTMENTAL EXPENSE"
type input "United States"
type input "Your Packaging"
type input "4510"
click at [806, 12] on icon "button" at bounding box center [803, 13] width 14 height 14
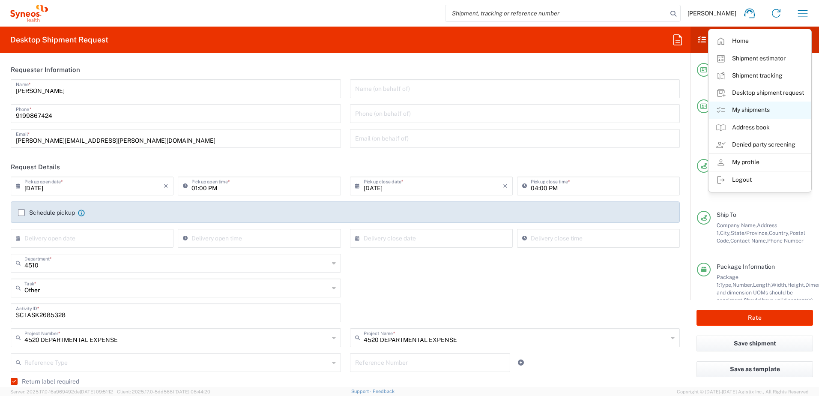
type input "Syneos Health, LLC-[GEOGRAPHIC_DATA] [GEOGRAPHIC_DATA] [GEOGRAPHIC_DATA]"
click at [754, 109] on link "My shipments" at bounding box center [760, 110] width 102 height 17
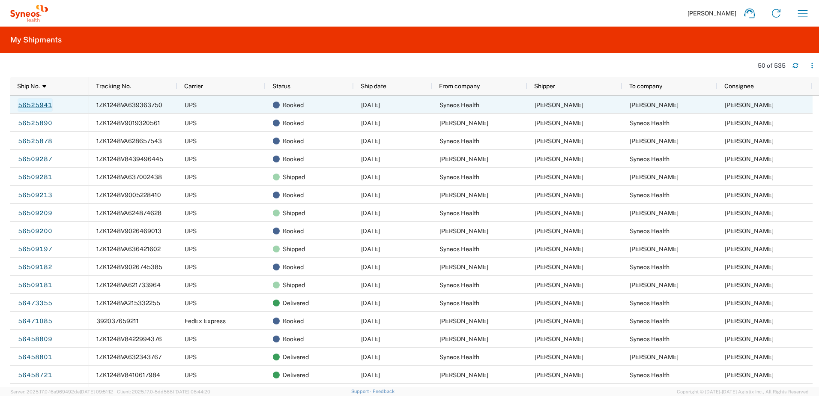
click at [37, 106] on link "56525941" at bounding box center [35, 105] width 35 height 14
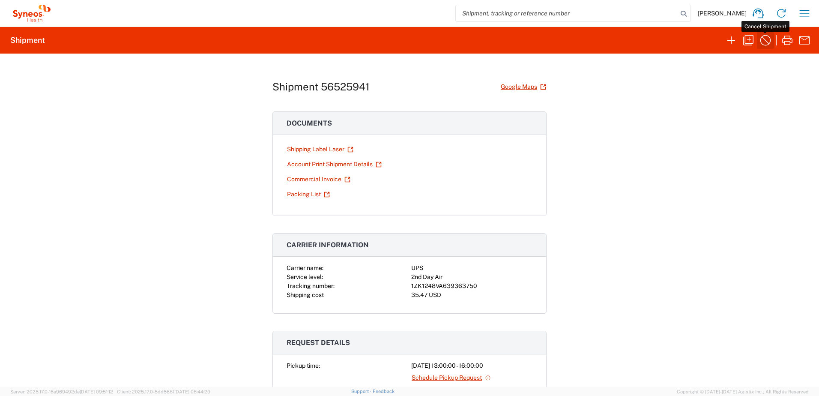
click at [765, 38] on icon "button" at bounding box center [766, 40] width 14 height 14
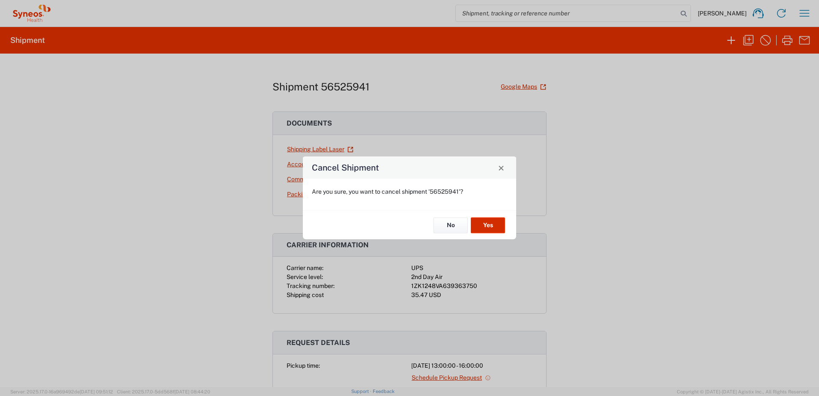
click at [481, 223] on button "Yes" at bounding box center [488, 225] width 34 height 16
